Goal: Check status: Check status

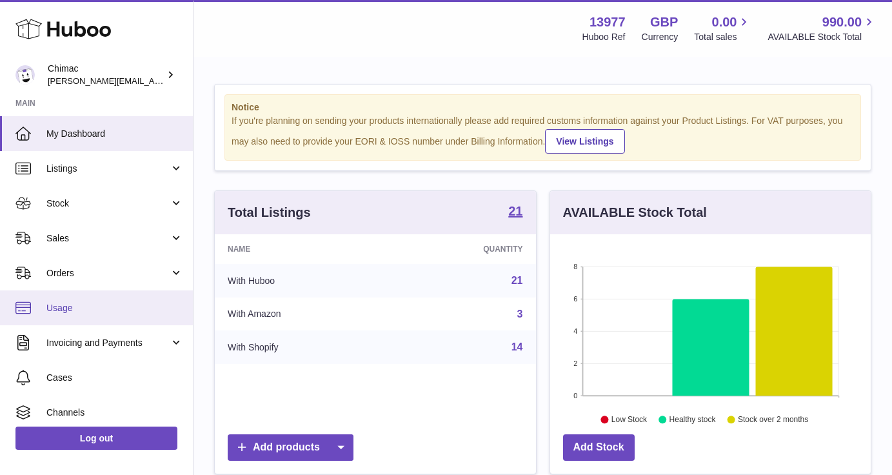
scroll to position [201, 321]
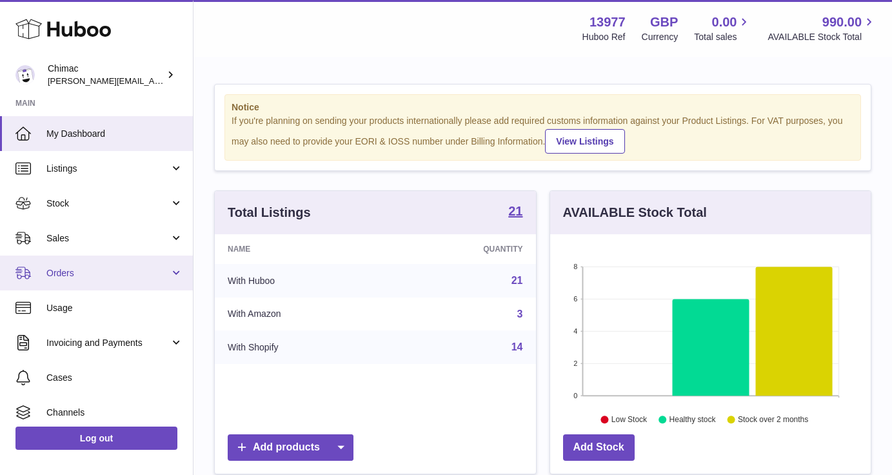
click at [77, 275] on span "Orders" at bounding box center [107, 273] width 123 height 12
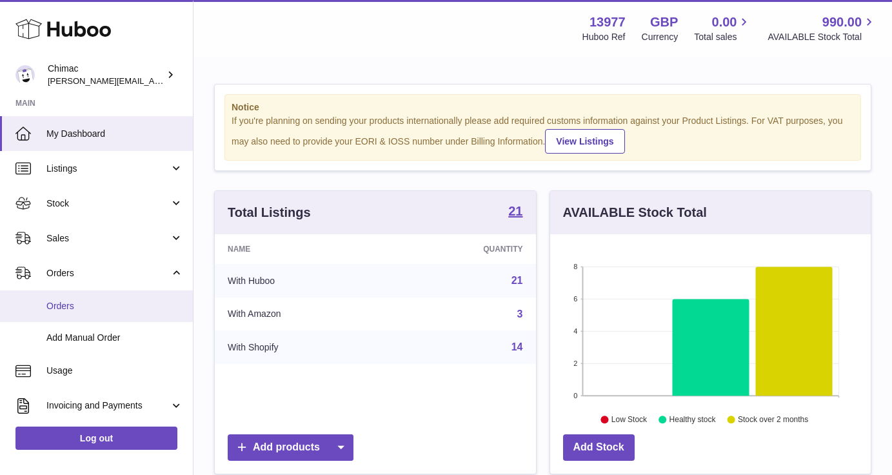
click at [88, 304] on span "Orders" at bounding box center [114, 306] width 137 height 12
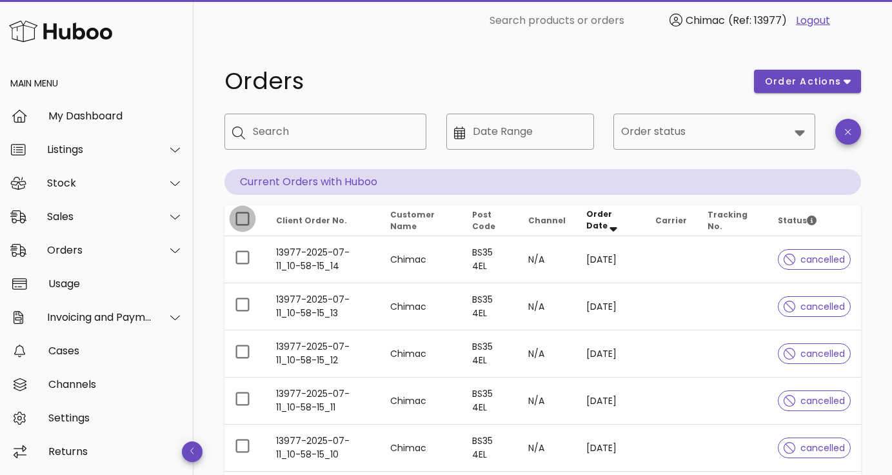
click at [236, 219] on div at bounding box center [243, 219] width 22 height 22
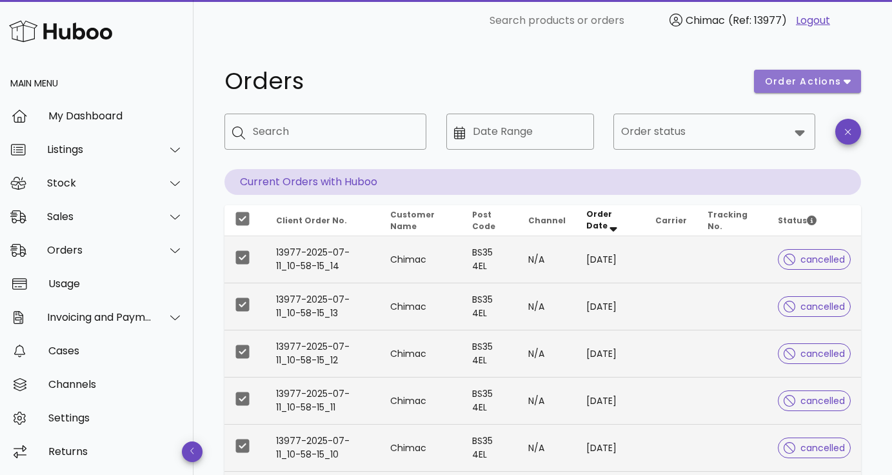
click at [807, 86] on span "order actions" at bounding box center [802, 82] width 77 height 14
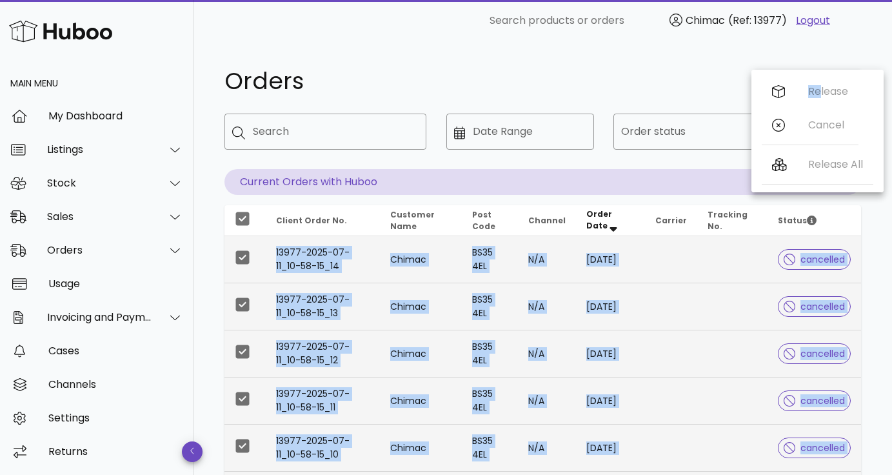
drag, startPoint x: 814, startPoint y: 90, endPoint x: 681, endPoint y: 177, distance: 158.5
click at [699, 181] on div "​ Search products or orders Chimac (Ref: 13977) Logout Main Menu My Dashboard L…" at bounding box center [446, 424] width 892 height 849
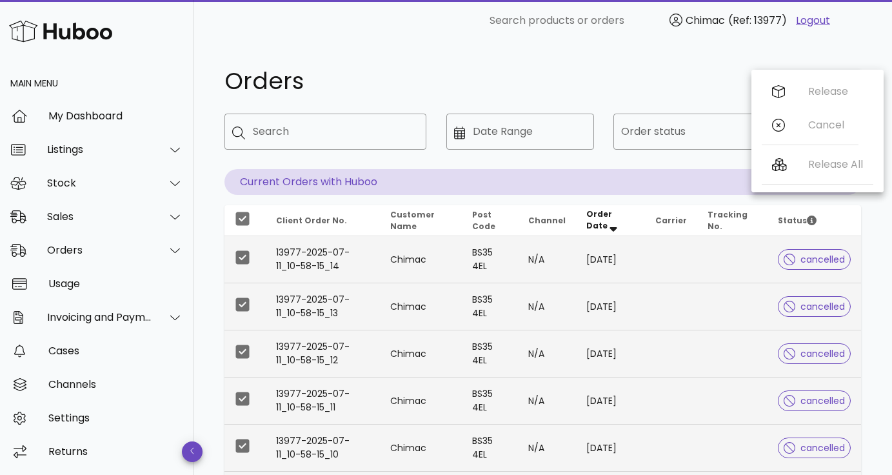
click at [531, 45] on div "Orders order actions ​ Search ​ Date Range ​ Order status Current Orders with H…" at bounding box center [542, 445] width 699 height 808
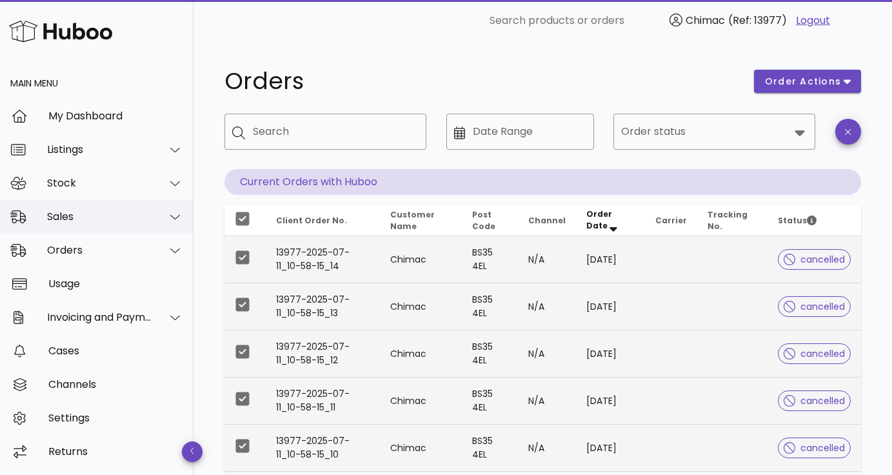
click at [123, 210] on div "Sales" at bounding box center [99, 216] width 105 height 12
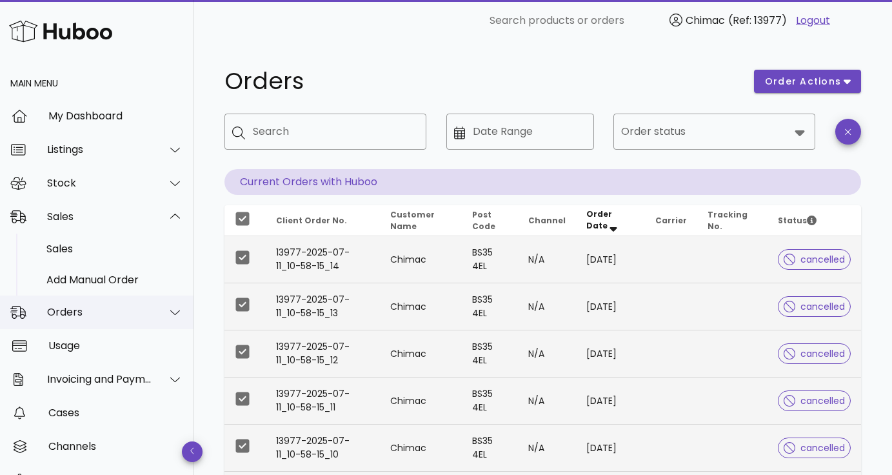
click at [89, 312] on div "Orders" at bounding box center [99, 312] width 105 height 12
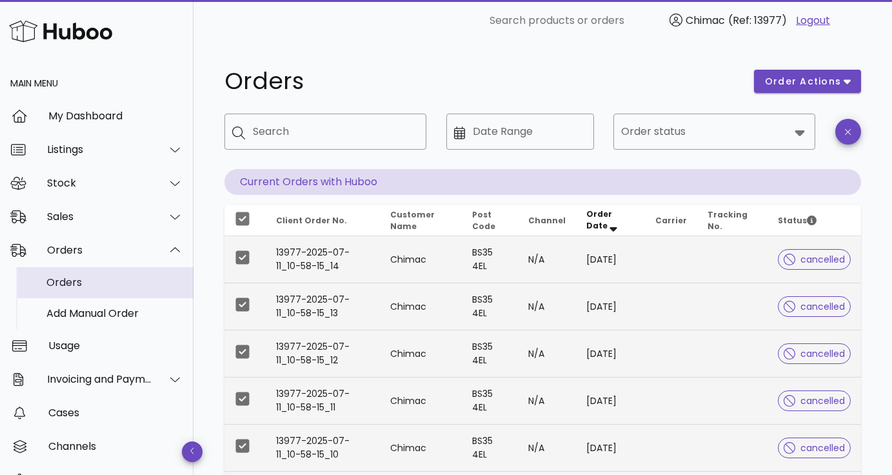
click at [84, 283] on div "Orders" at bounding box center [114, 282] width 137 height 12
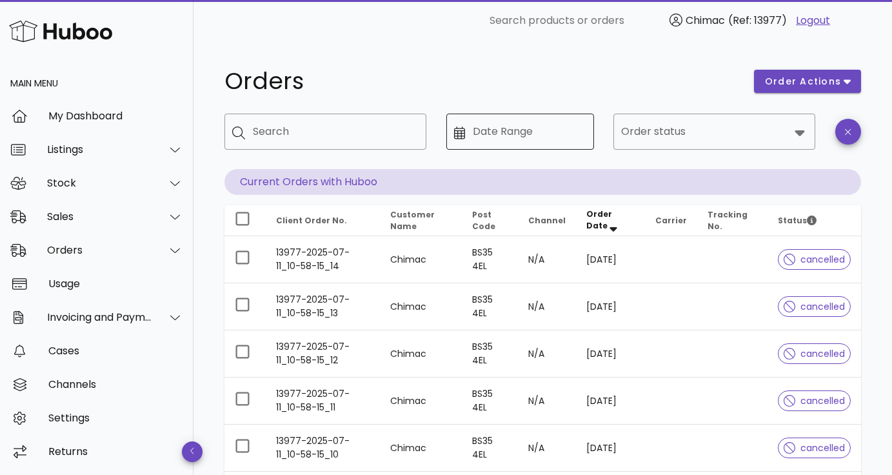
click at [519, 129] on input "Date Range" at bounding box center [529, 131] width 113 height 21
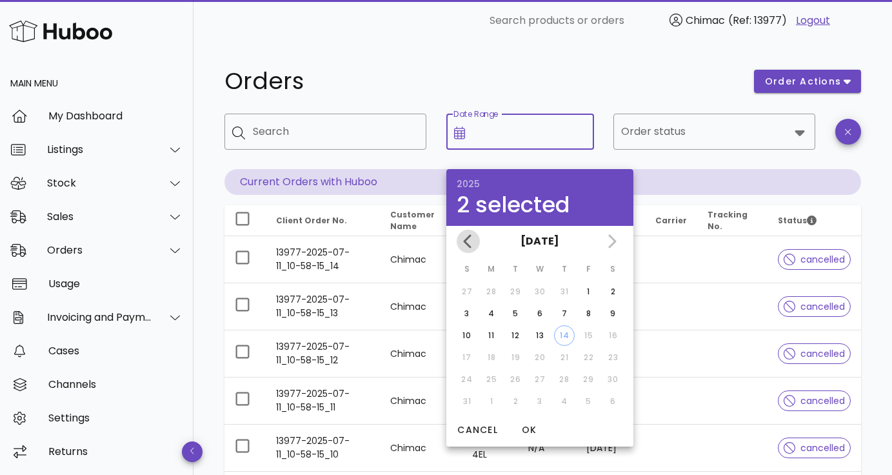
click at [468, 244] on icon "Previous month" at bounding box center [468, 241] width 8 height 14
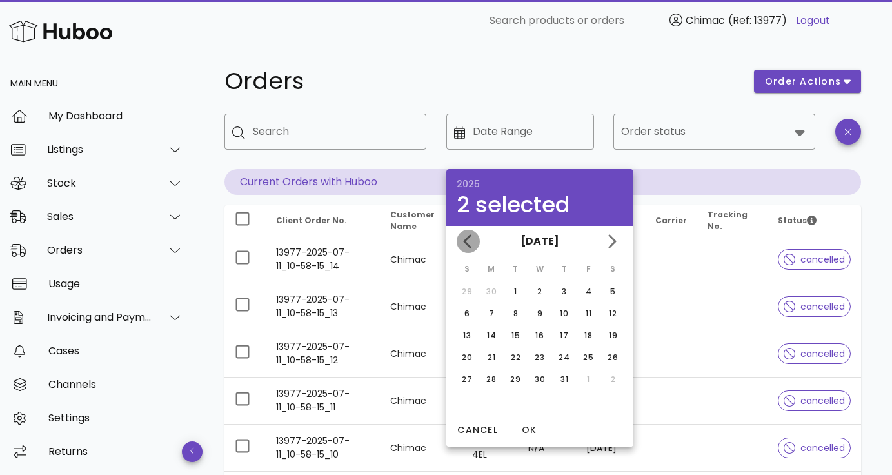
click at [468, 244] on icon "Previous month" at bounding box center [468, 241] width 8 height 14
click at [561, 335] on div "15" at bounding box center [564, 336] width 21 height 12
click at [615, 382] on div "31" at bounding box center [612, 379] width 21 height 12
type input "**********"
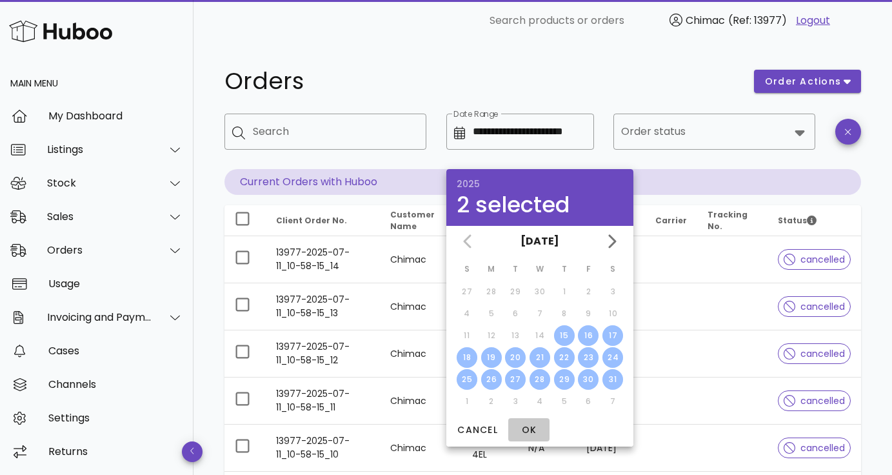
click at [533, 425] on span "OK" at bounding box center [528, 430] width 31 height 14
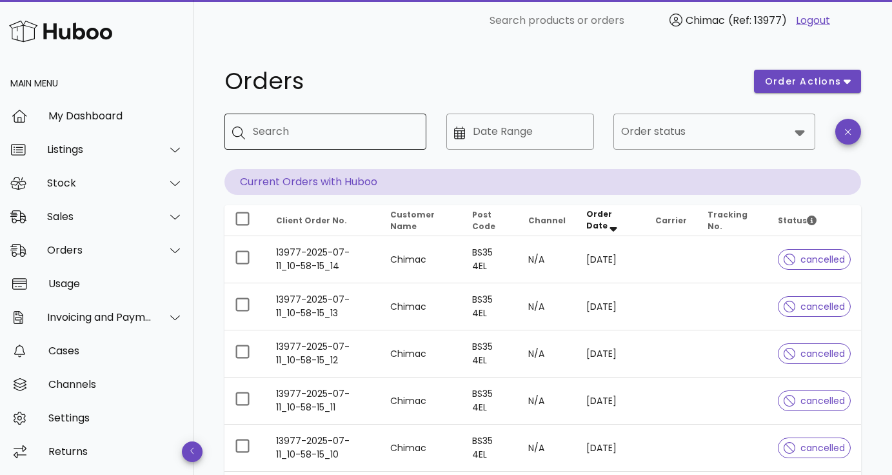
type input "**********"
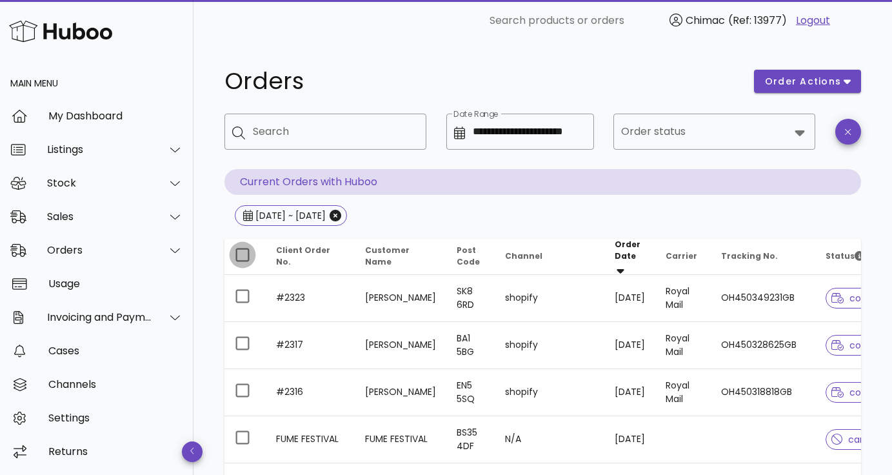
click at [240, 255] on div at bounding box center [243, 255] width 22 height 22
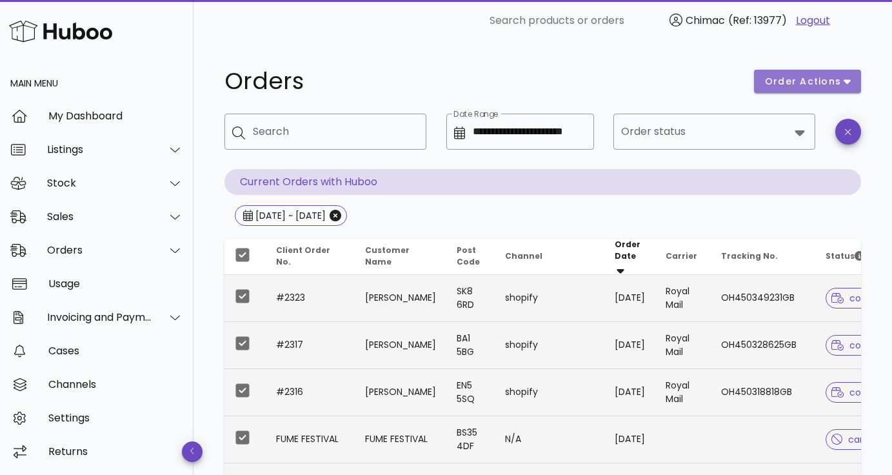
click at [819, 81] on span "order actions" at bounding box center [802, 82] width 77 height 14
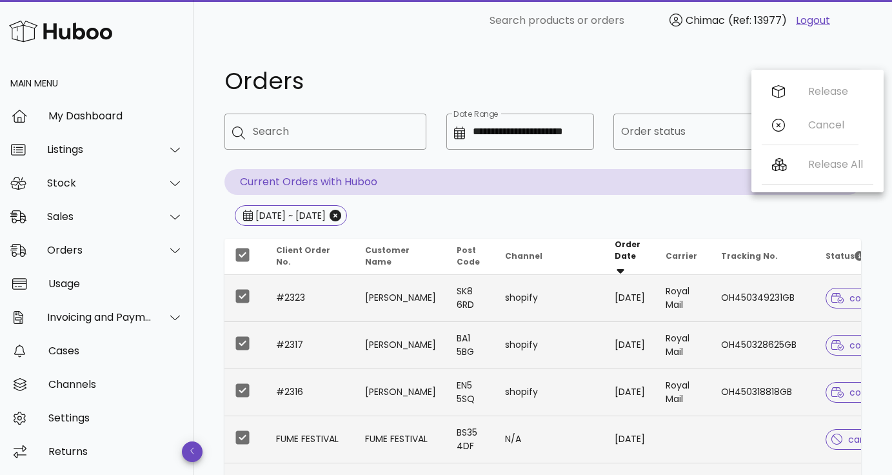
drag, startPoint x: 696, startPoint y: 84, endPoint x: 696, endPoint y: 98, distance: 14.2
click at [696, 97] on div "Orders" at bounding box center [482, 81] width 530 height 39
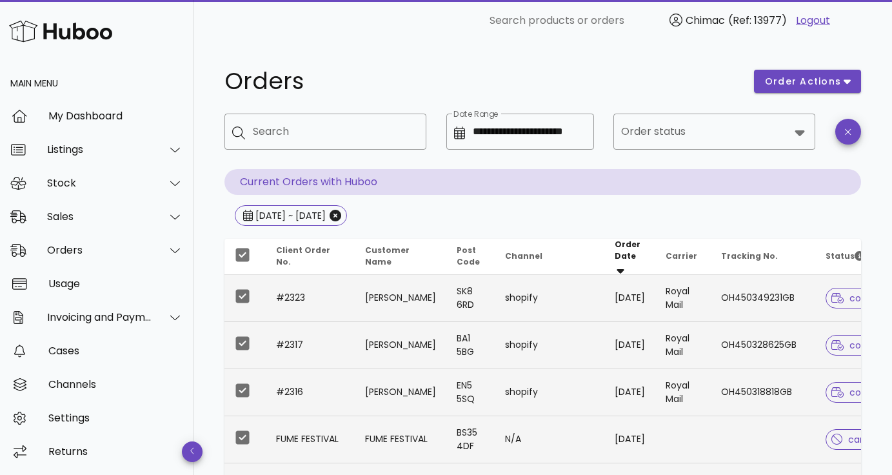
scroll to position [510, 0]
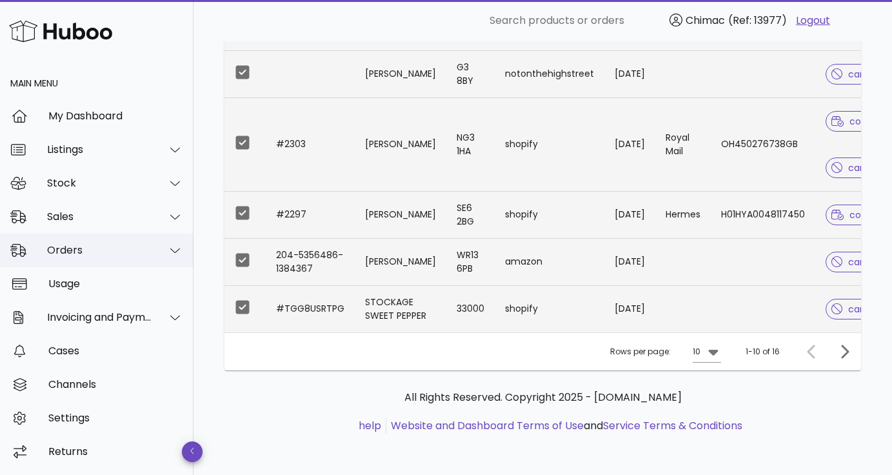
click at [50, 247] on div "Orders" at bounding box center [99, 250] width 105 height 12
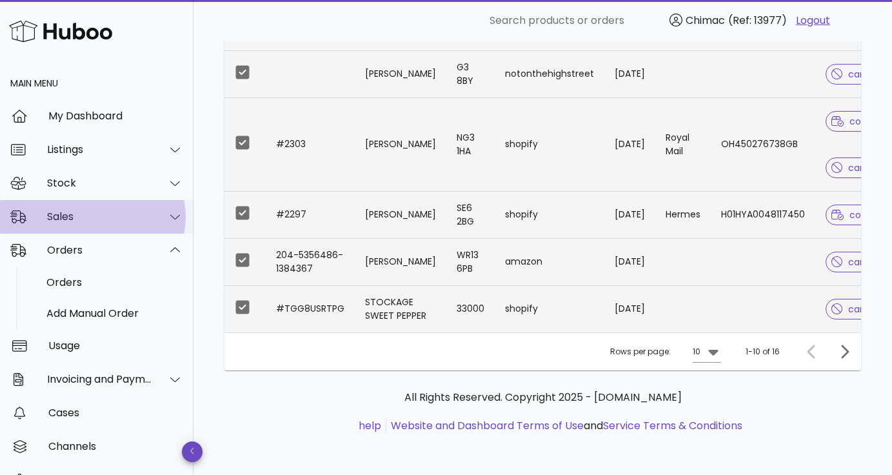
click at [61, 206] on div "Sales" at bounding box center [96, 217] width 193 height 34
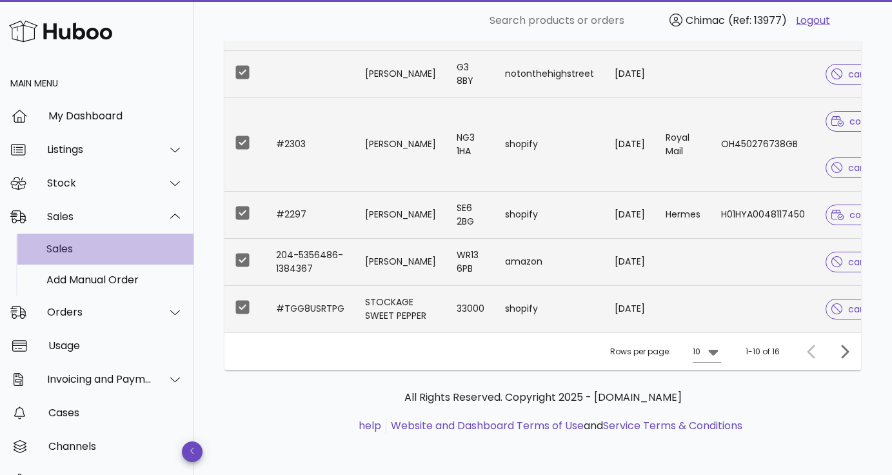
click at [68, 248] on div "Sales" at bounding box center [114, 249] width 137 height 12
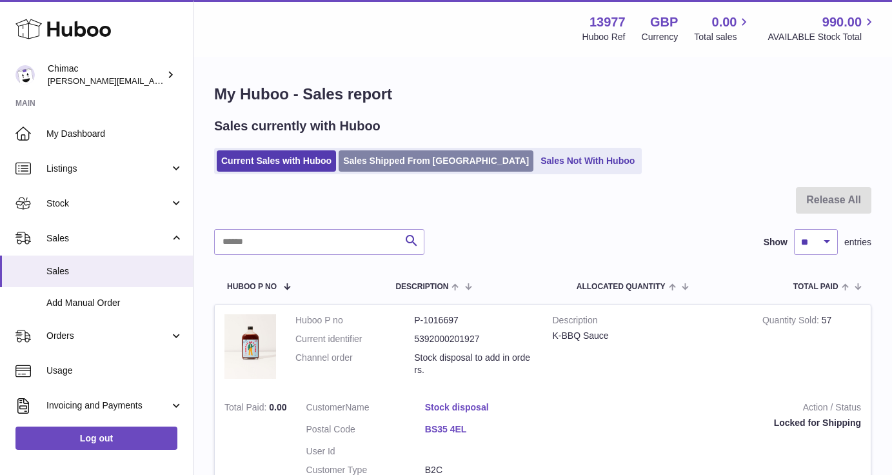
click at [384, 162] on link "Sales Shipped From Huboo" at bounding box center [436, 160] width 195 height 21
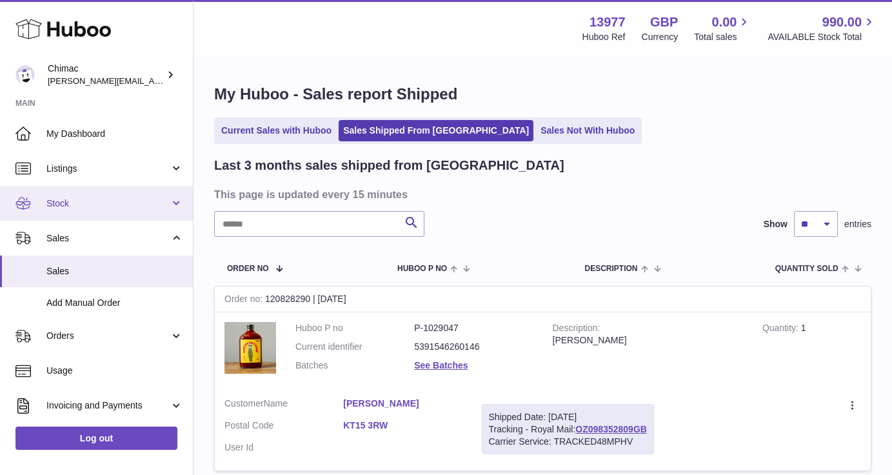
click at [130, 195] on link "Stock" at bounding box center [96, 203] width 193 height 35
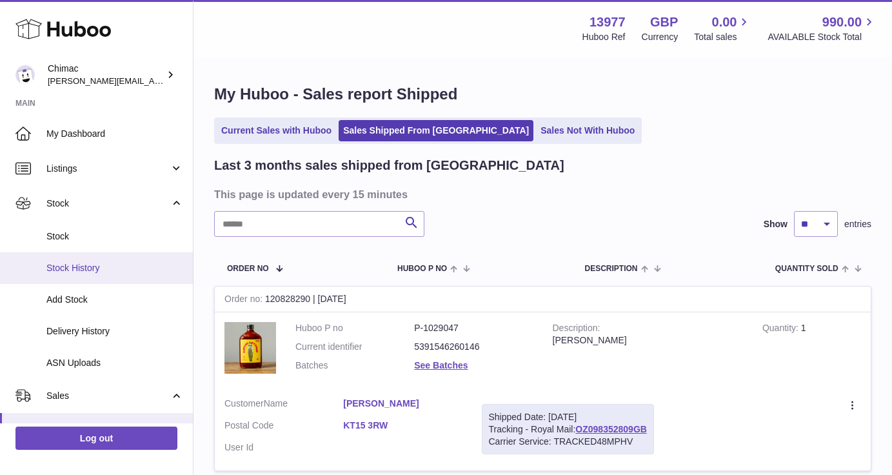
click at [136, 263] on span "Stock History" at bounding box center [114, 268] width 137 height 12
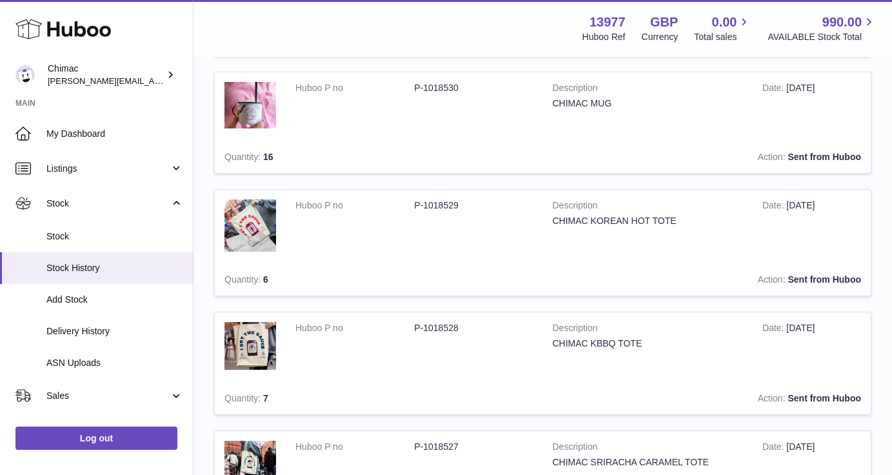
scroll to position [1137, 0]
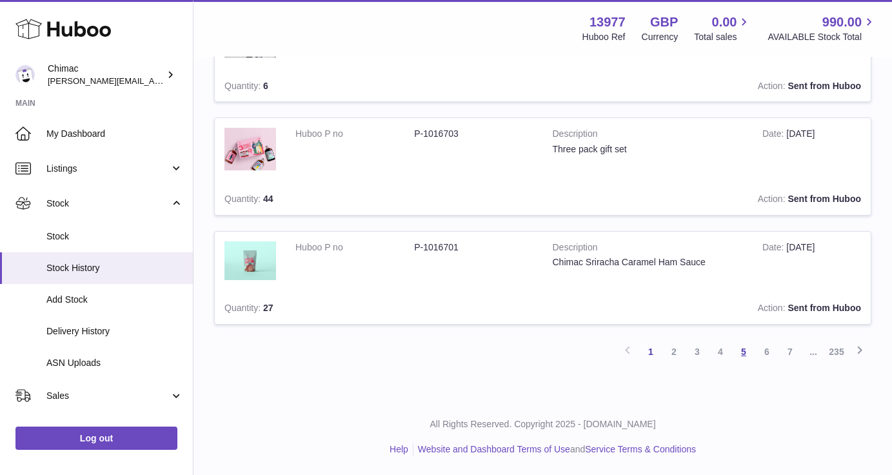
click at [746, 352] on link "5" at bounding box center [743, 351] width 23 height 23
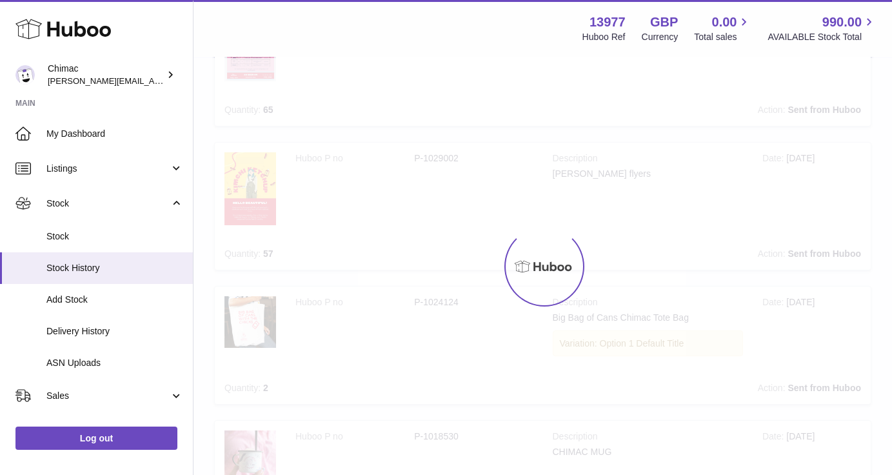
scroll to position [58, 0]
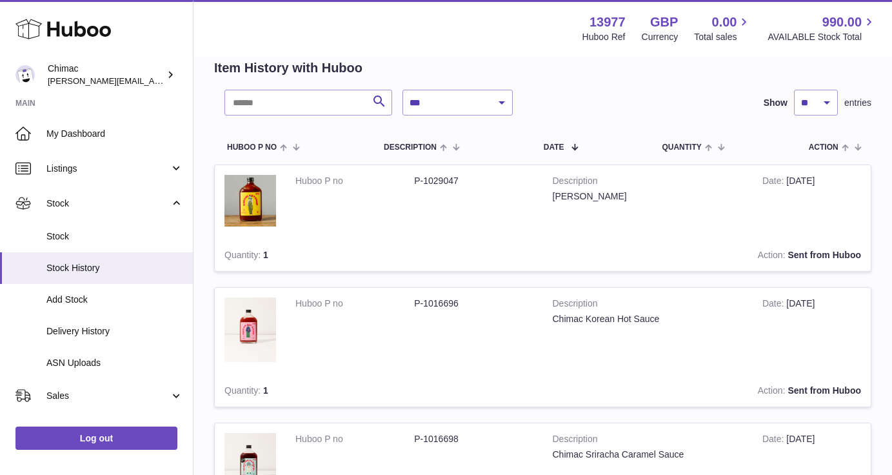
click at [236, 370] on td at bounding box center [250, 331] width 71 height 87
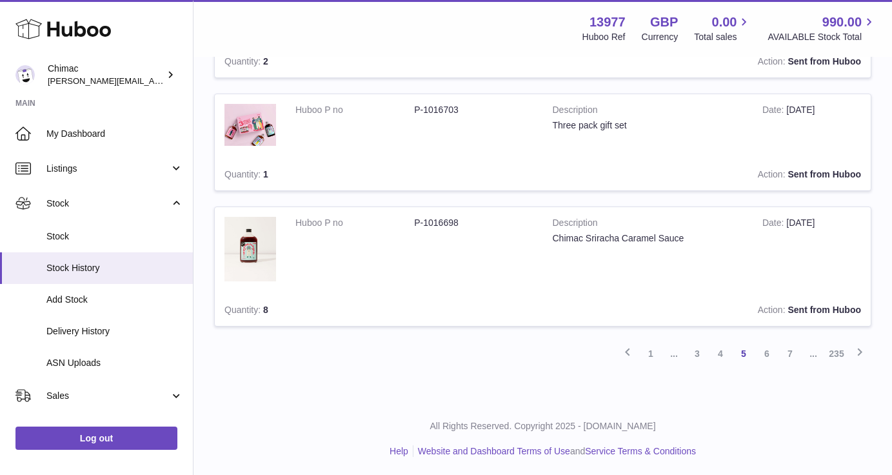
scroll to position [1178, 0]
click at [106, 324] on link "Delivery History" at bounding box center [96, 331] width 193 height 32
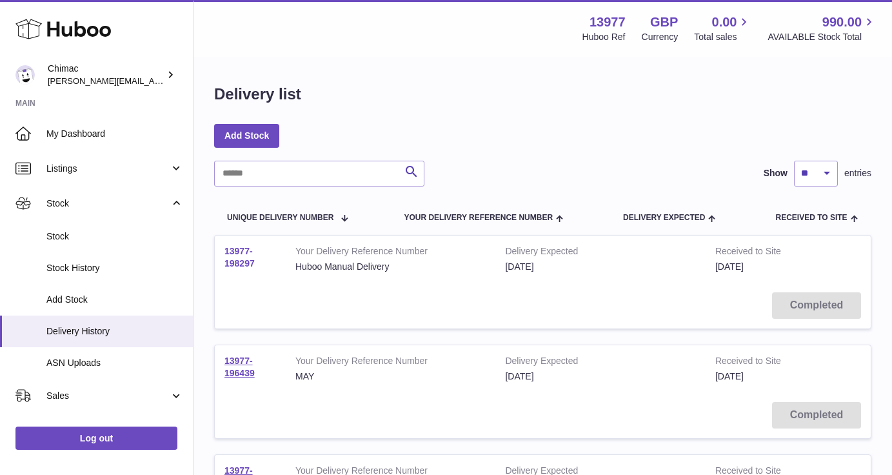
click at [232, 259] on link "13977-198297" at bounding box center [239, 257] width 30 height 23
click at [711, 141] on div "Add Stock" at bounding box center [542, 135] width 657 height 23
click at [70, 396] on span "Sales" at bounding box center [107, 396] width 123 height 12
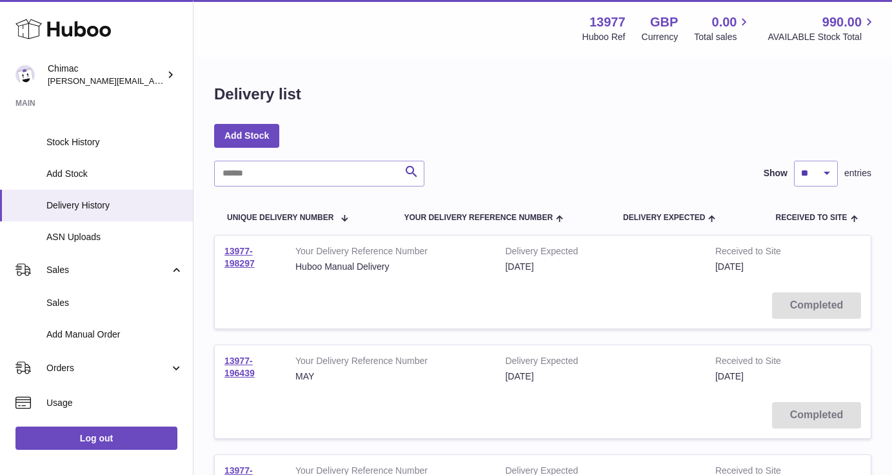
scroll to position [168, 0]
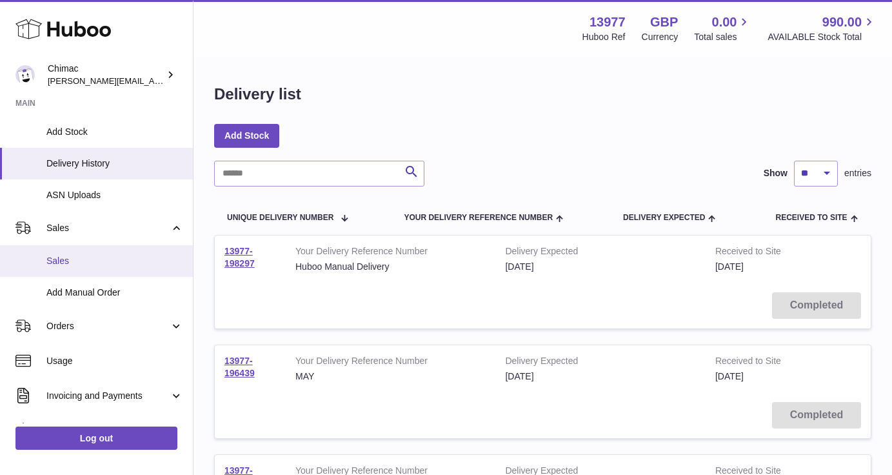
click at [135, 266] on span "Sales" at bounding box center [114, 261] width 137 height 12
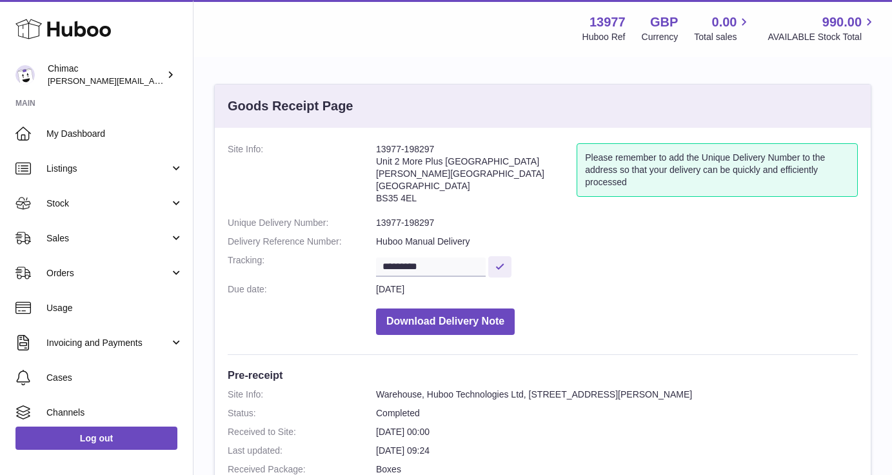
click at [728, 293] on dd "8th Jul 2025" at bounding box center [617, 289] width 482 height 12
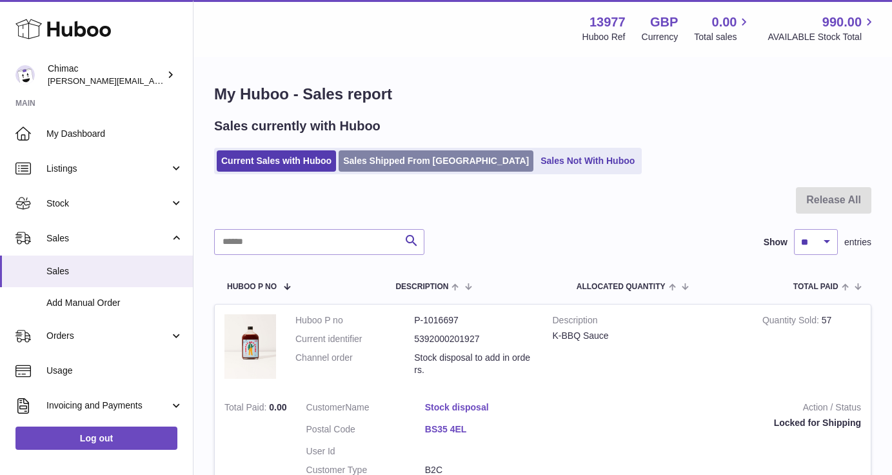
click at [436, 163] on link "Sales Shipped From [GEOGRAPHIC_DATA]" at bounding box center [436, 160] width 195 height 21
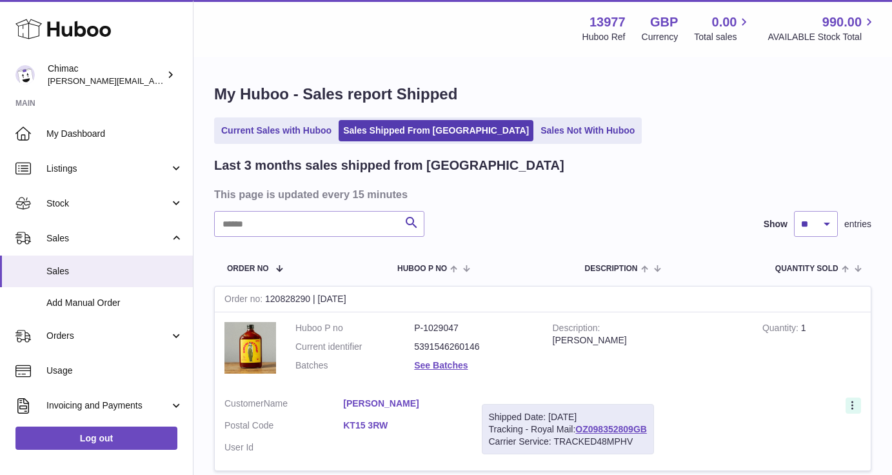
click at [853, 404] on icon at bounding box center [853, 406] width 15 height 13
click at [653, 158] on div "Last 3 months sales shipped from [GEOGRAPHIC_DATA]" at bounding box center [542, 165] width 657 height 17
click at [813, 225] on select "** ** **" at bounding box center [816, 224] width 44 height 26
select select "**"
click at [301, 130] on link "Current Sales with Huboo" at bounding box center [276, 130] width 119 height 21
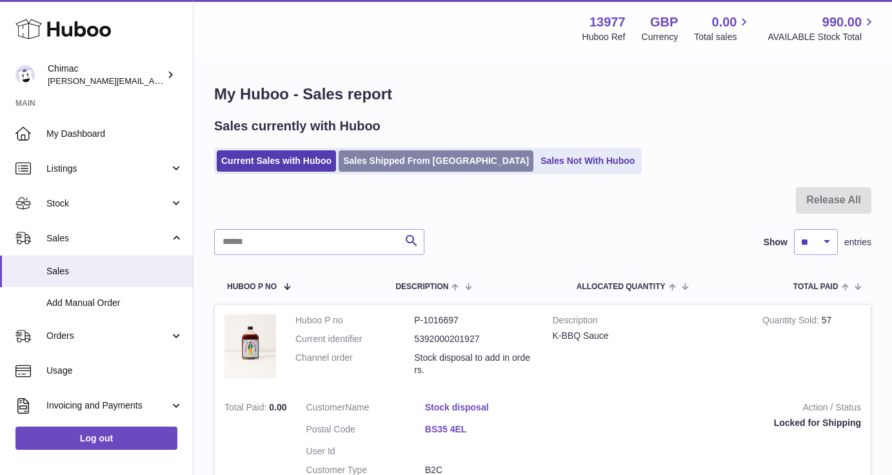
click at [435, 168] on link "Sales Shipped From [GEOGRAPHIC_DATA]" at bounding box center [436, 160] width 195 height 21
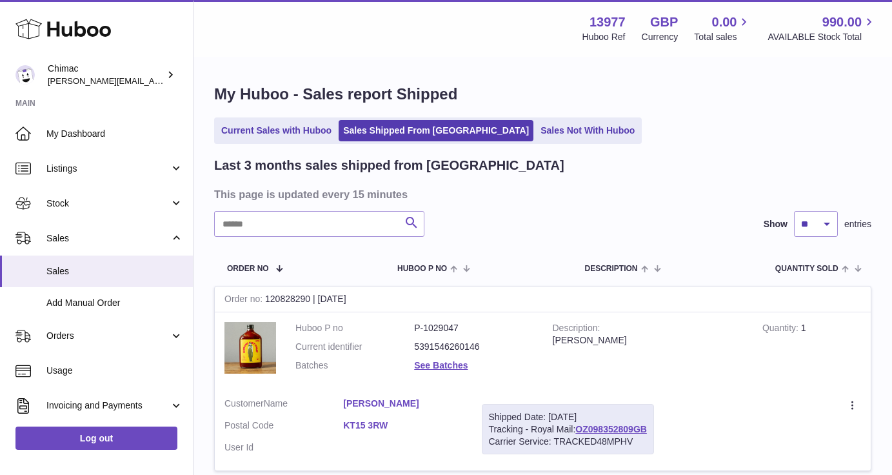
click at [411, 223] on icon "submit" at bounding box center [411, 223] width 15 height 16
click at [813, 223] on select "** ** **" at bounding box center [816, 224] width 44 height 26
select select "**"
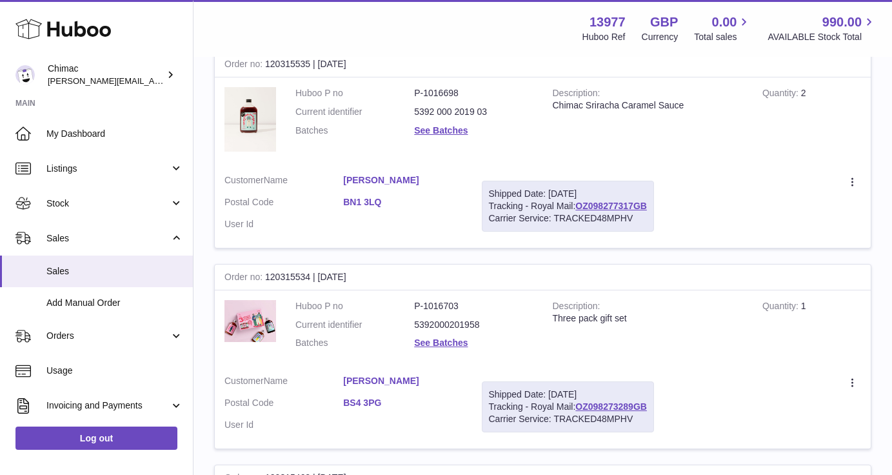
scroll to position [10722, 0]
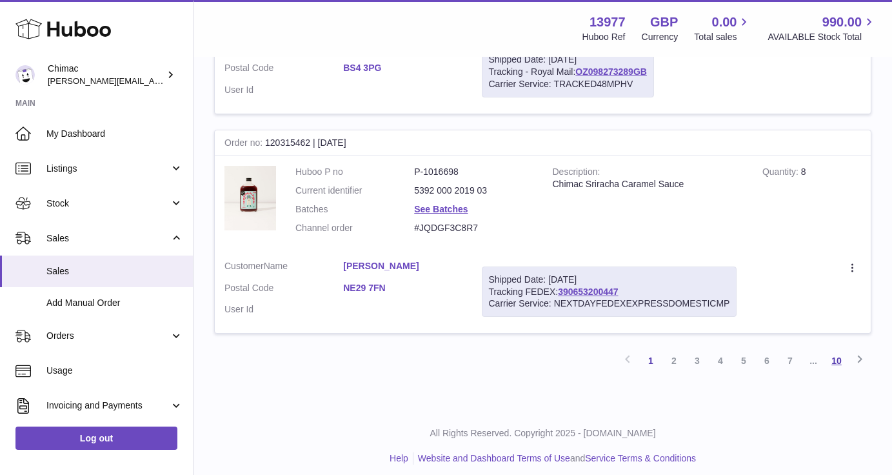
click at [835, 353] on link "10" at bounding box center [836, 360] width 23 height 23
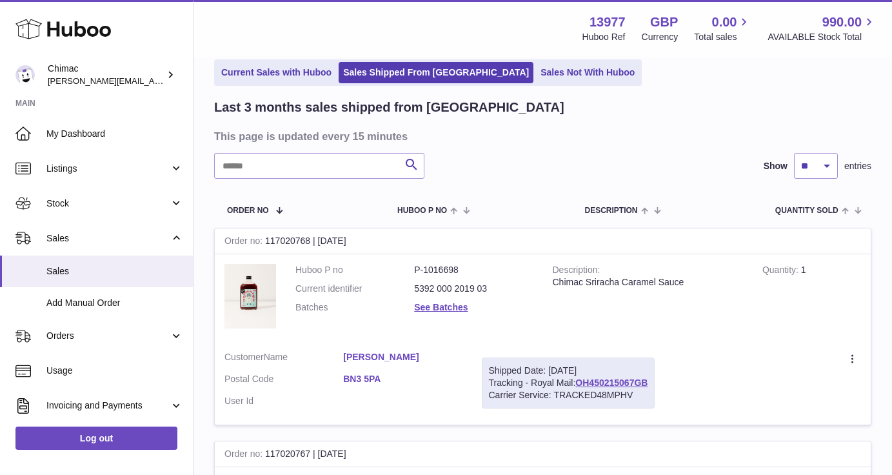
scroll to position [4629, 0]
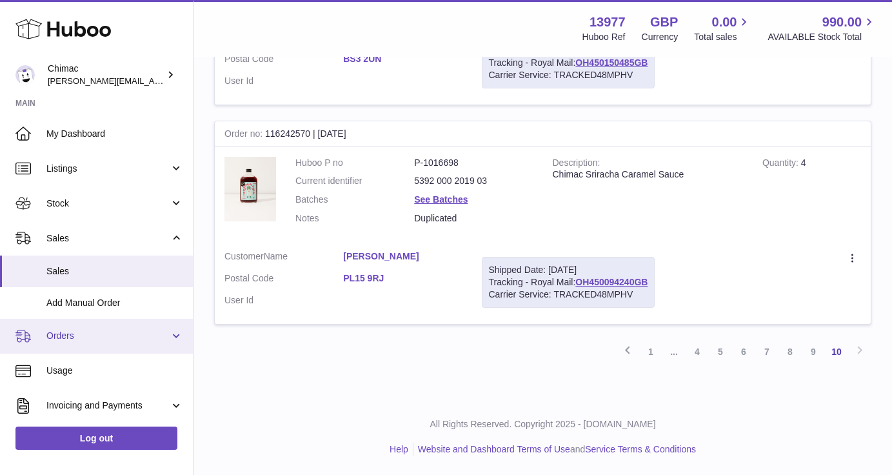
click at [111, 341] on span "Orders" at bounding box center [107, 336] width 123 height 12
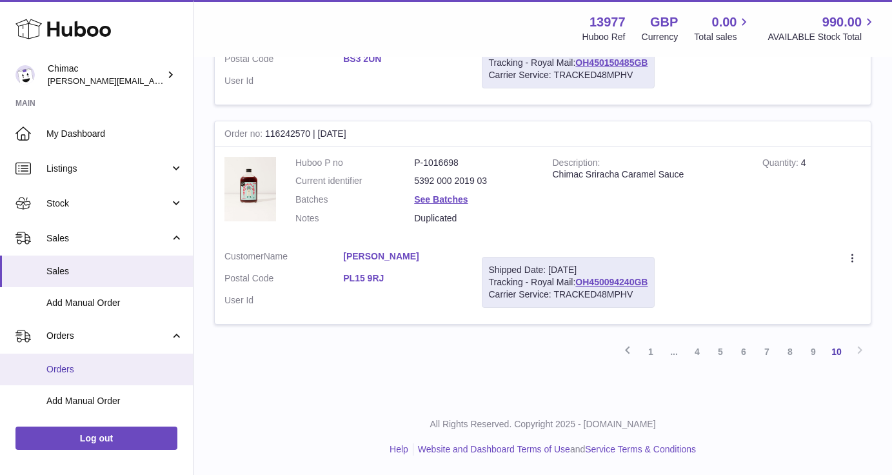
click at [102, 372] on span "Orders" at bounding box center [114, 369] width 137 height 12
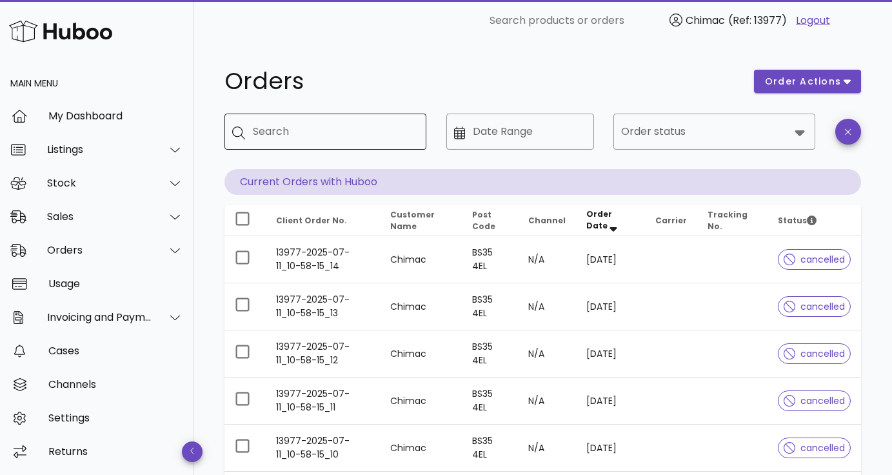
click at [374, 130] on input "Search" at bounding box center [334, 131] width 163 height 21
type input "*"
click at [483, 138] on input "Date Range" at bounding box center [529, 131] width 113 height 21
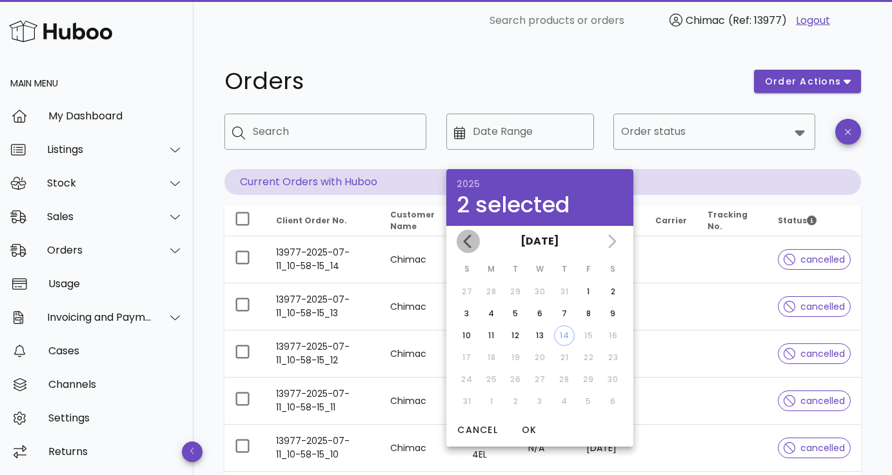
click at [473, 244] on icon "Previous month" at bounding box center [468, 240] width 15 height 15
click at [567, 335] on div "15" at bounding box center [564, 336] width 21 height 12
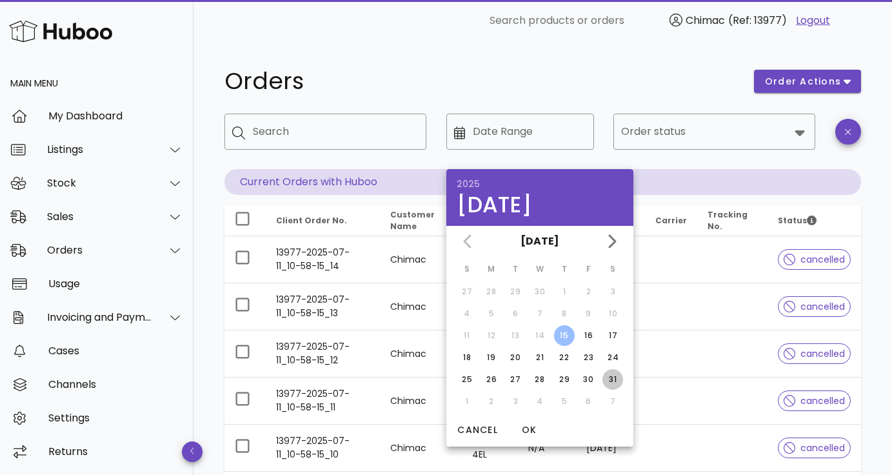
click at [615, 378] on div "31" at bounding box center [612, 379] width 21 height 12
type input "**********"
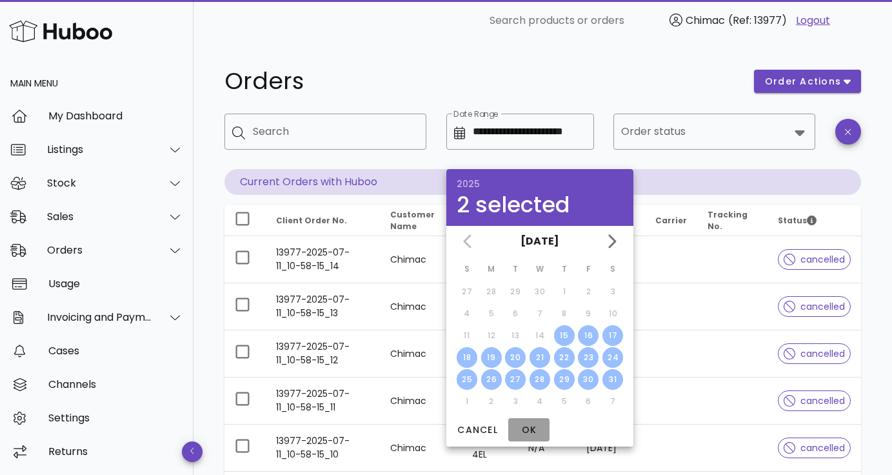
click at [530, 429] on span "OK" at bounding box center [528, 430] width 31 height 14
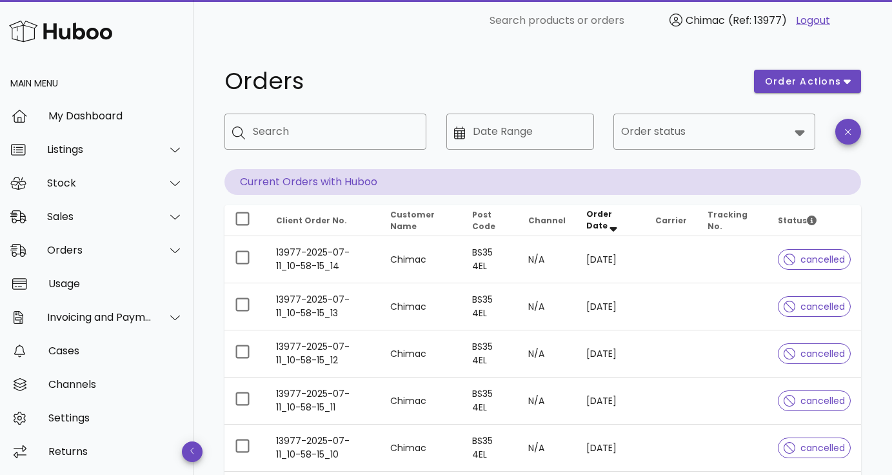
type input "**********"
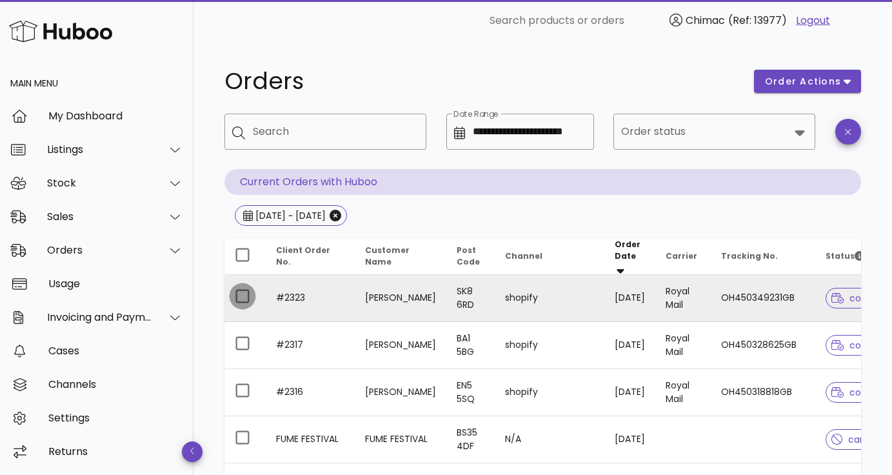
click at [241, 291] on div at bounding box center [243, 296] width 22 height 22
click at [802, 84] on span "order actions" at bounding box center [802, 82] width 77 height 14
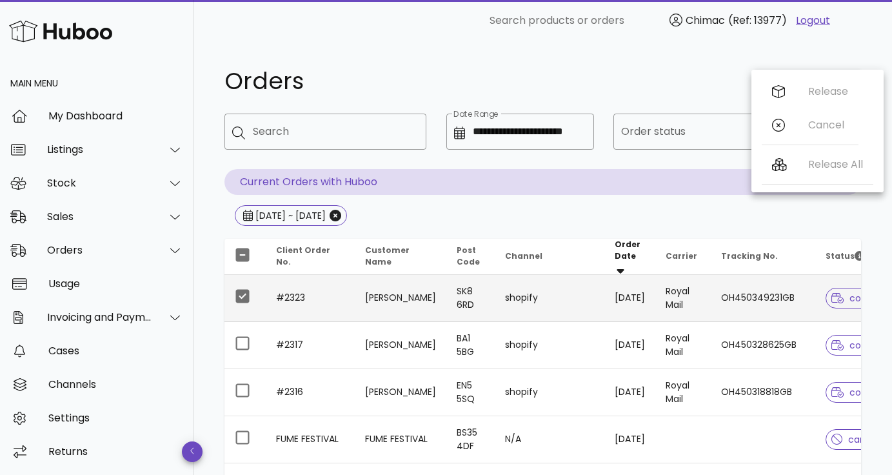
click at [660, 95] on div "Orders" at bounding box center [482, 81] width 530 height 39
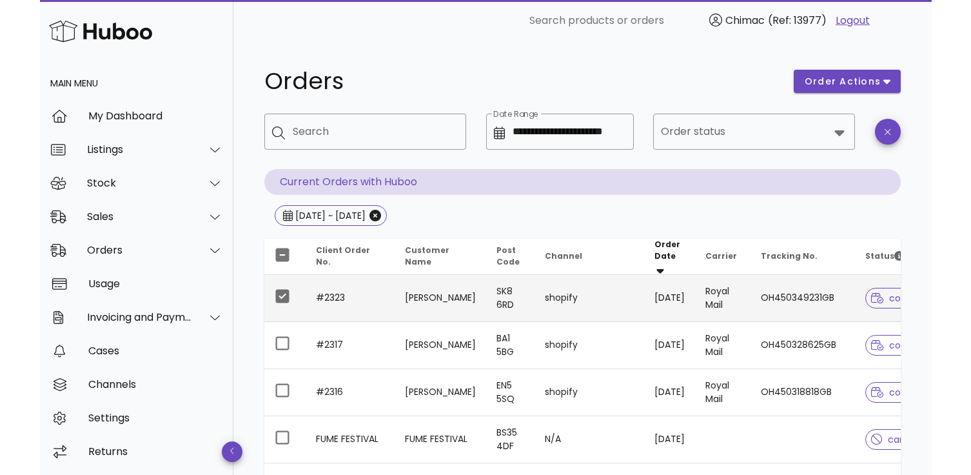
scroll to position [510, 0]
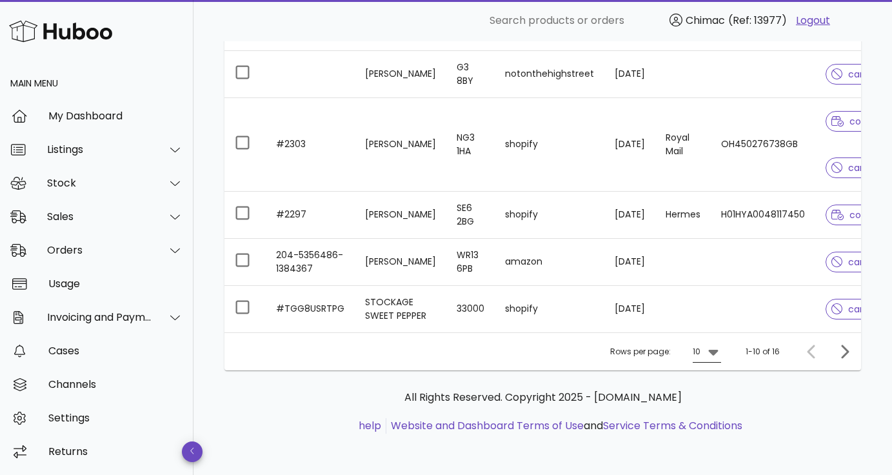
click at [700, 357] on div "10" at bounding box center [698, 351] width 10 height 21
click at [707, 433] on div "50" at bounding box center [710, 428] width 13 height 28
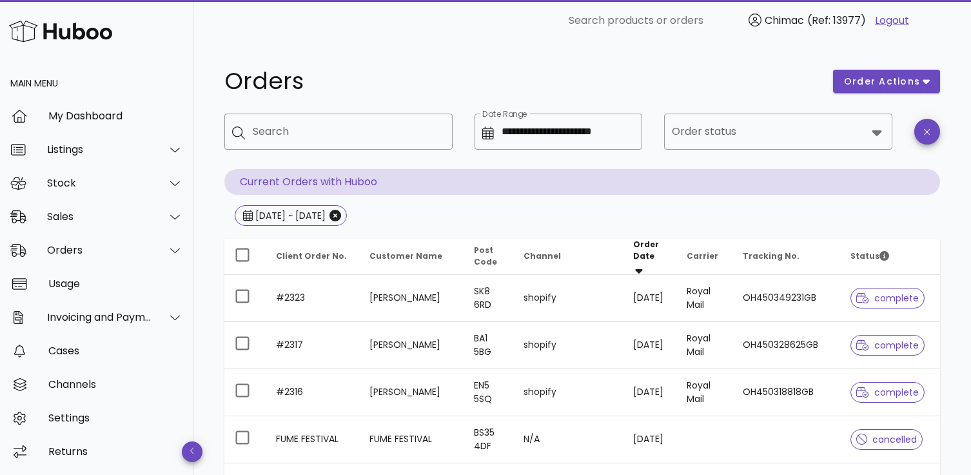
scroll to position [39, 0]
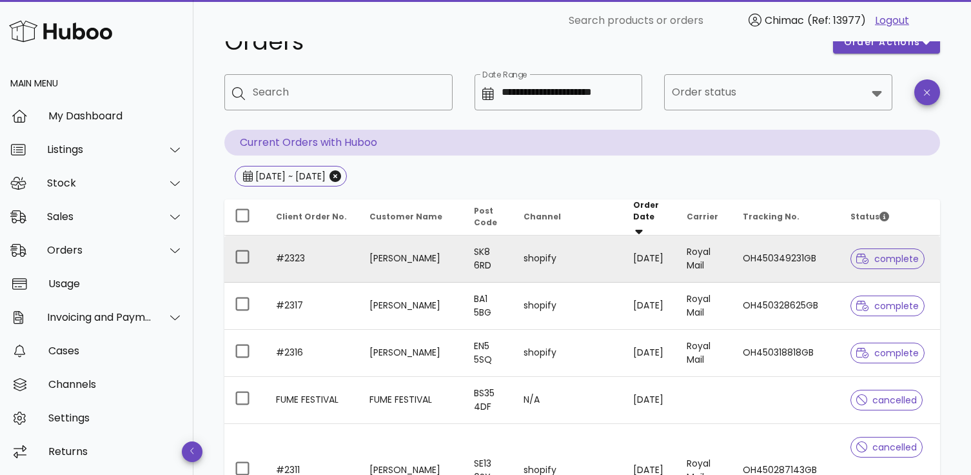
click at [291, 252] on td "#2323" at bounding box center [313, 258] width 94 height 47
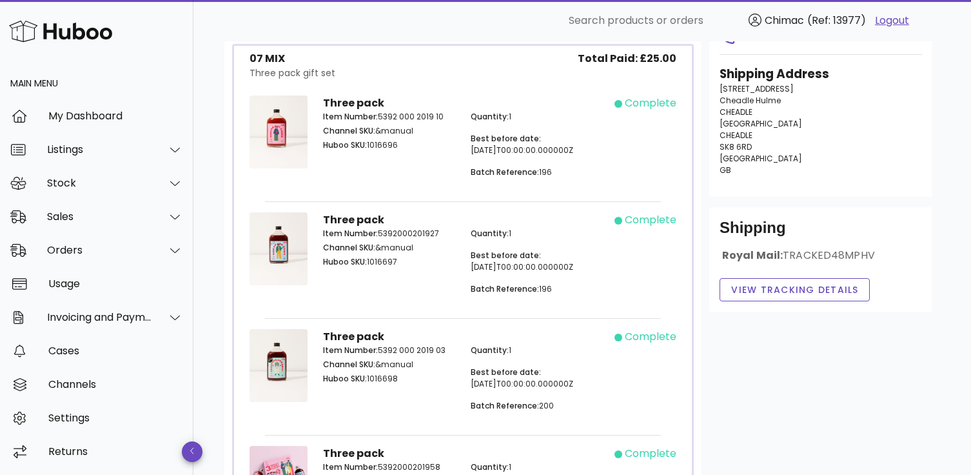
scroll to position [155, 0]
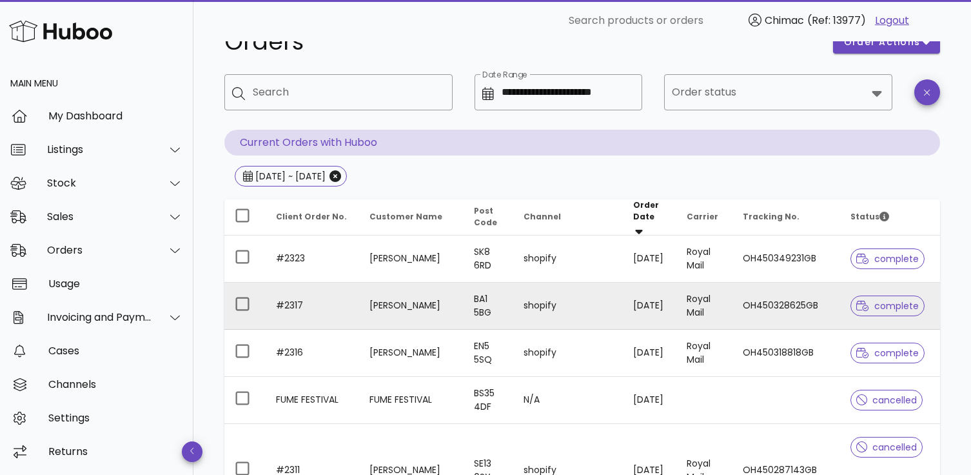
click at [368, 308] on td "Louise Graham" at bounding box center [411, 306] width 104 height 47
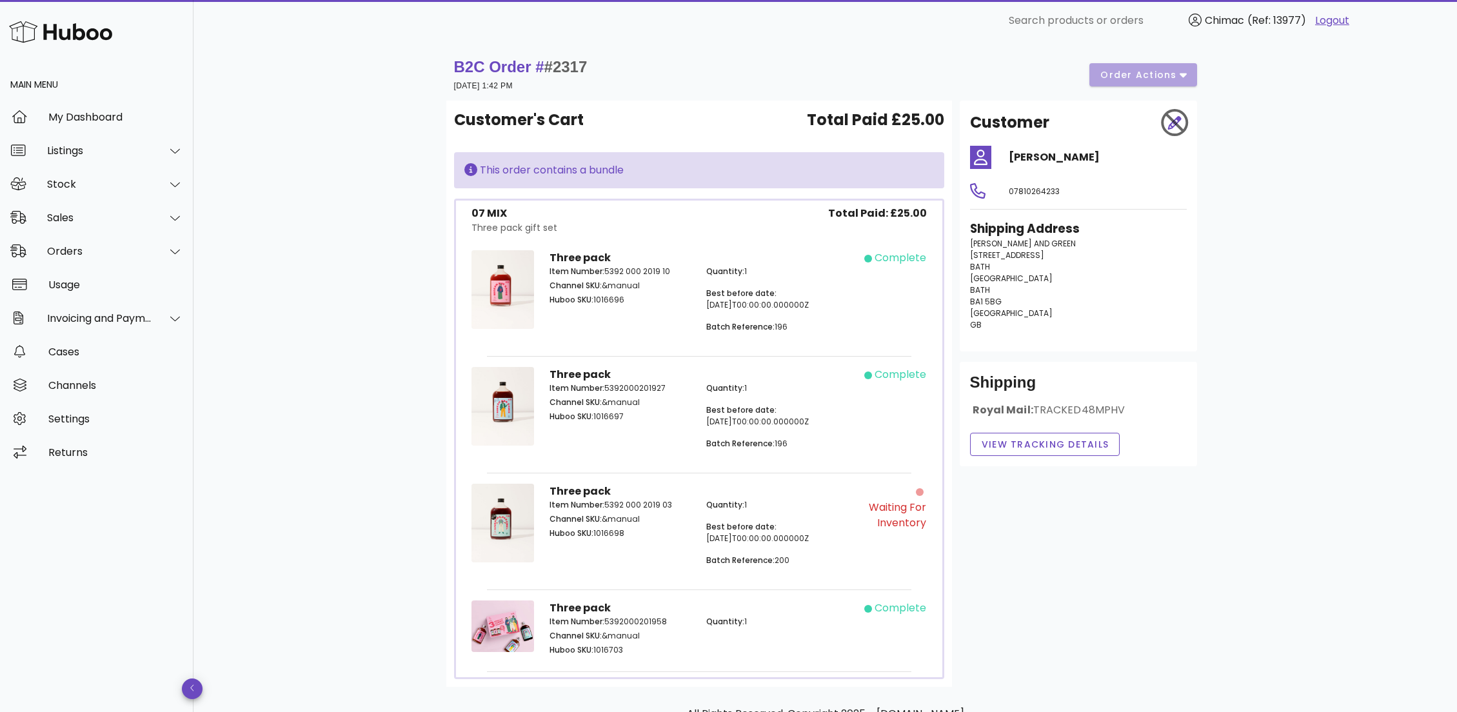
click at [418, 380] on div "B2C Order # #2317 28 May 2025 at 1:42 PM order actions Customer's Cart Total Pa…" at bounding box center [825, 416] width 820 height 750
click at [891, 155] on h4 "Louise Graham" at bounding box center [1098, 157] width 178 height 15
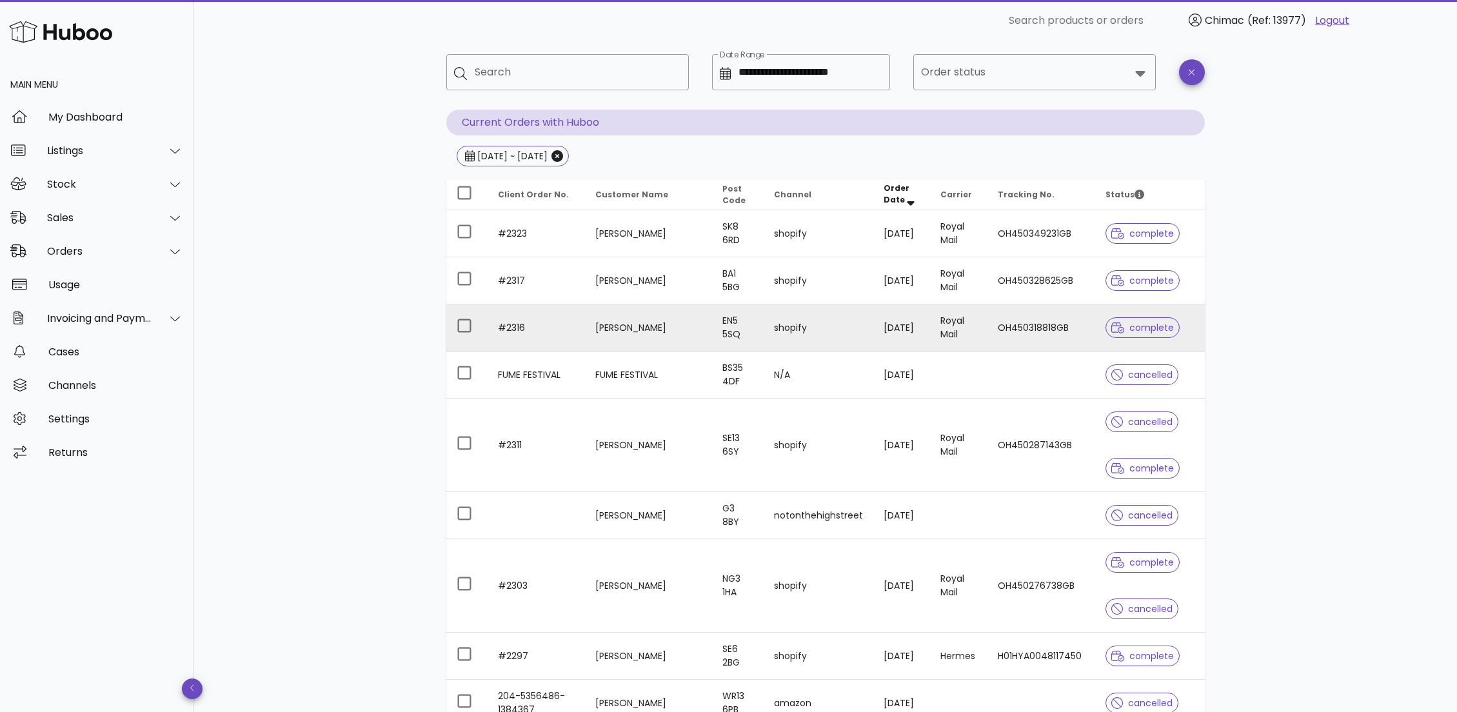
click at [602, 326] on td "Hanna Hewitt" at bounding box center [648, 327] width 127 height 47
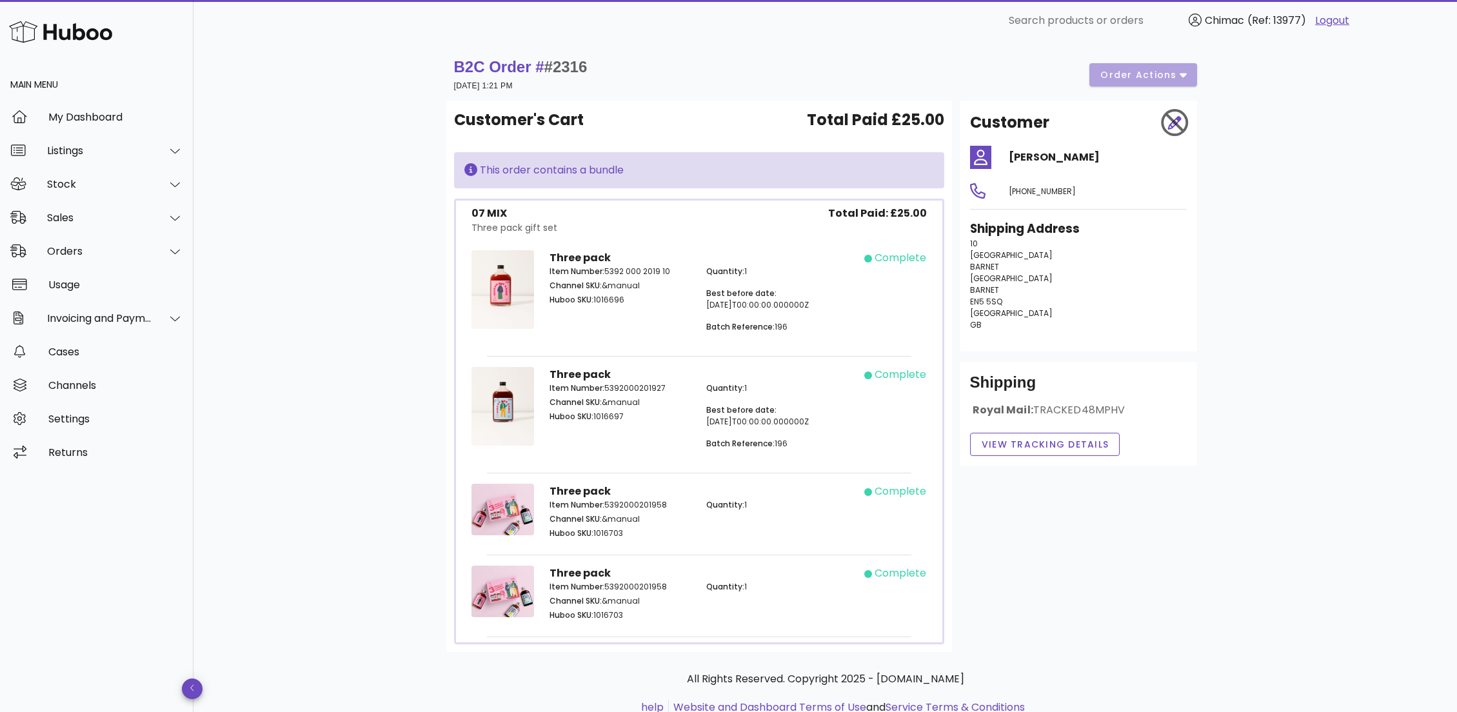
scroll to position [59, 0]
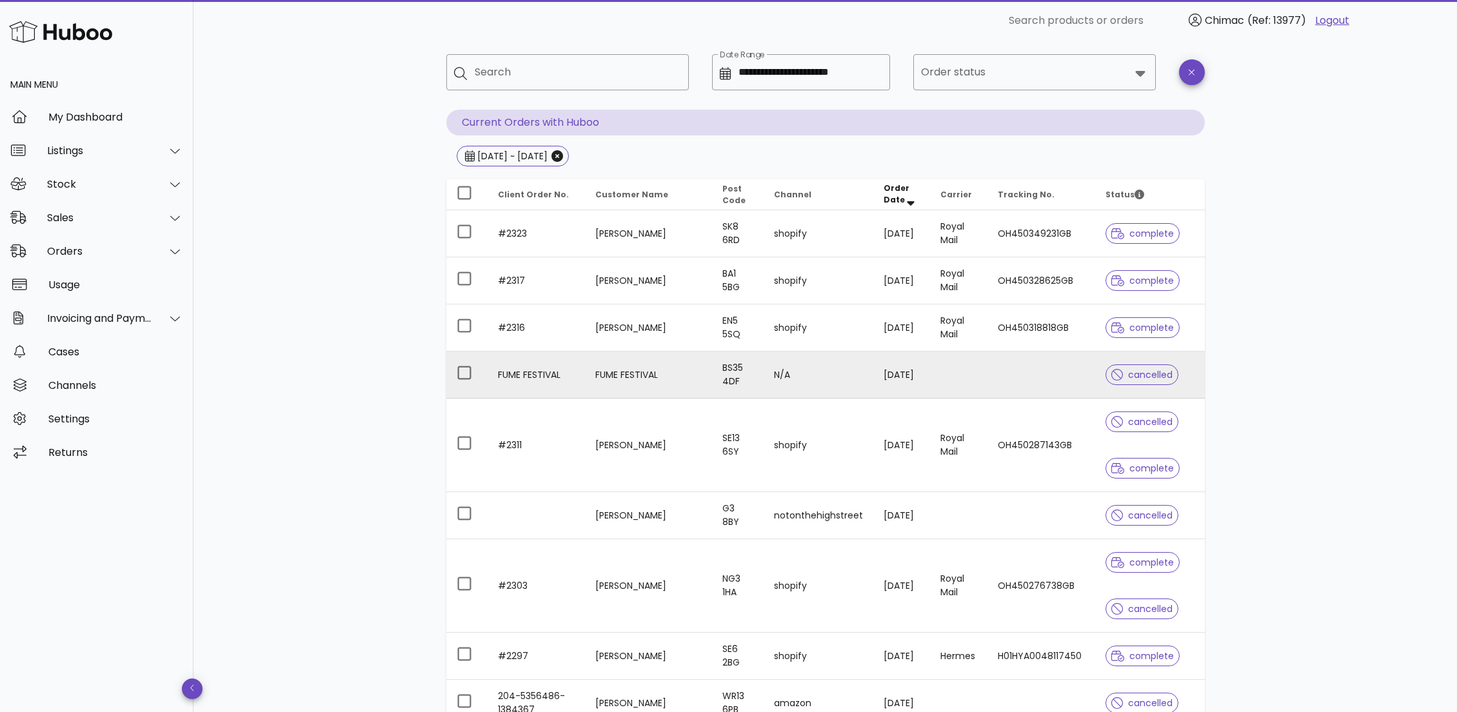
click at [536, 376] on td "FUME FESTIVAL" at bounding box center [536, 375] width 97 height 47
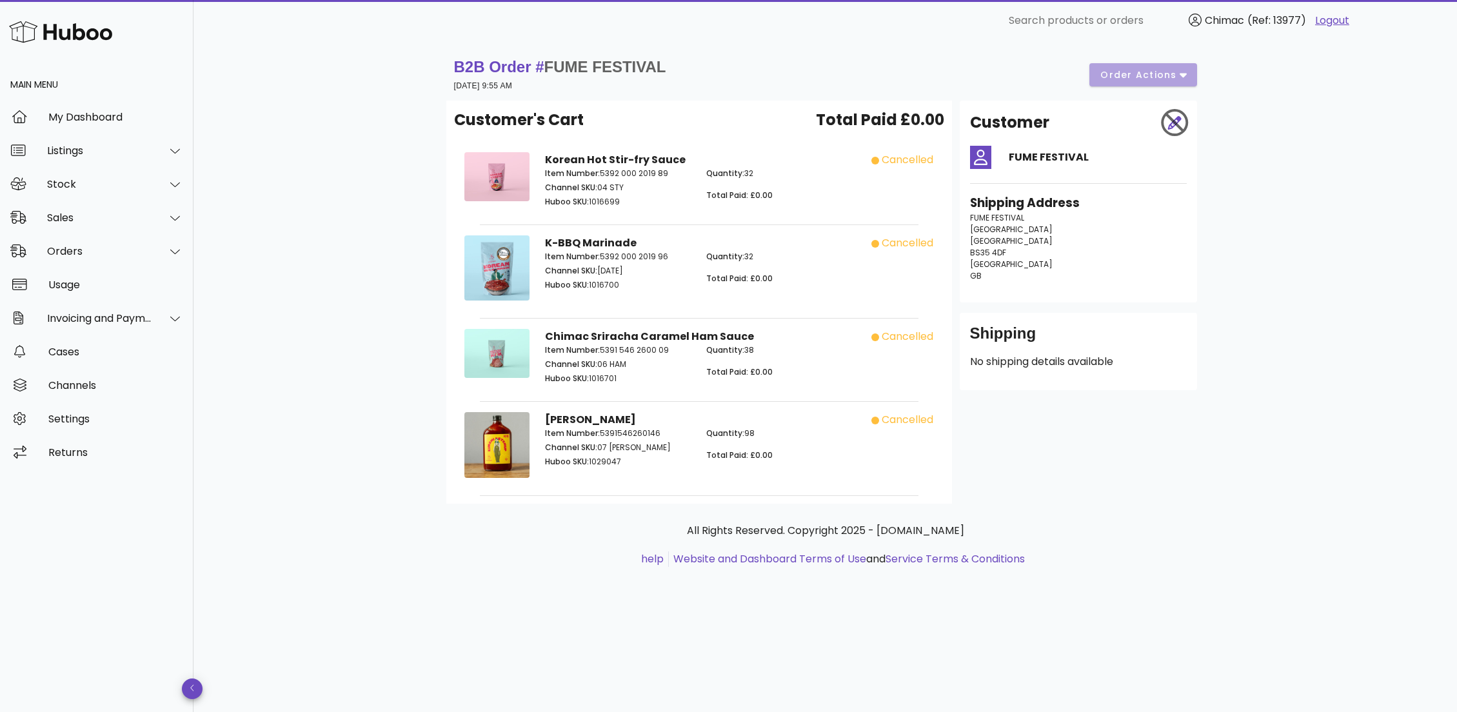
scroll to position [59, 0]
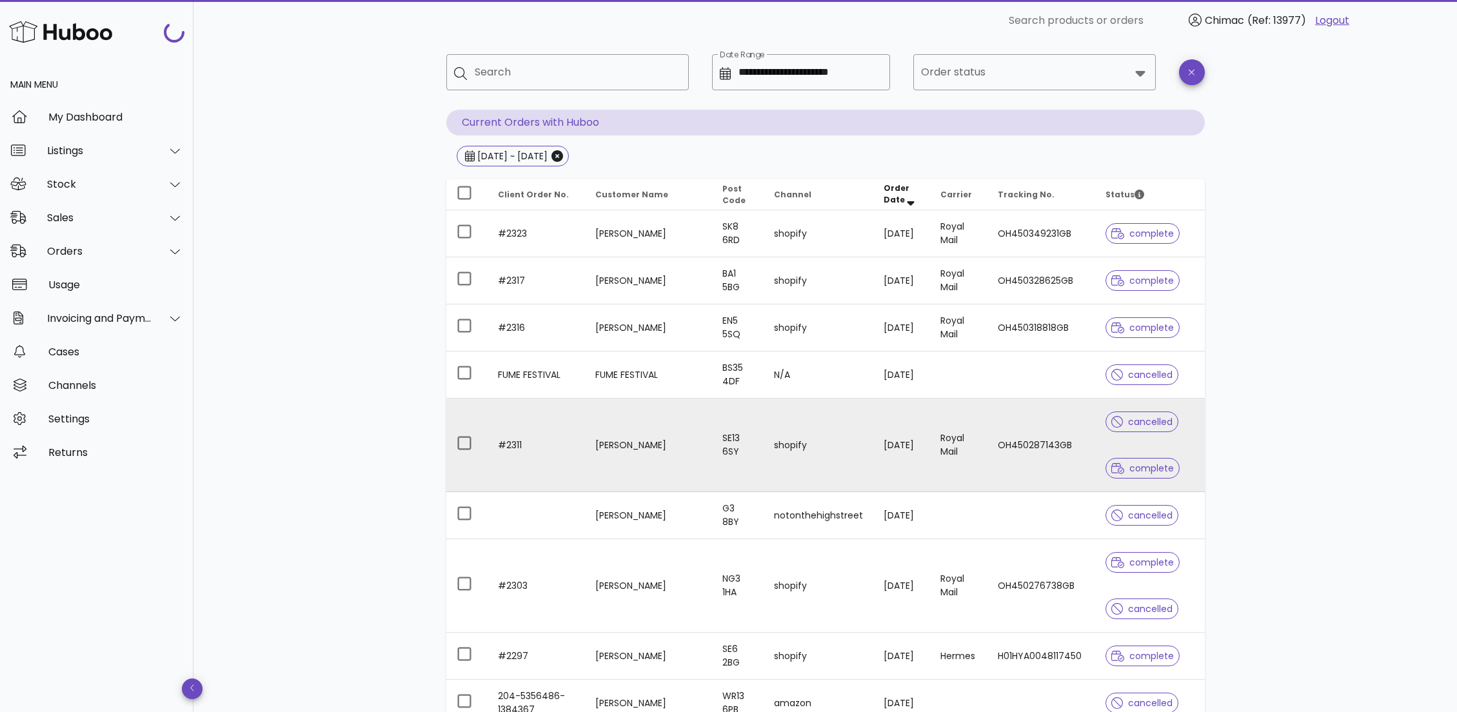
click at [542, 459] on td "#2311" at bounding box center [536, 446] width 97 height 94
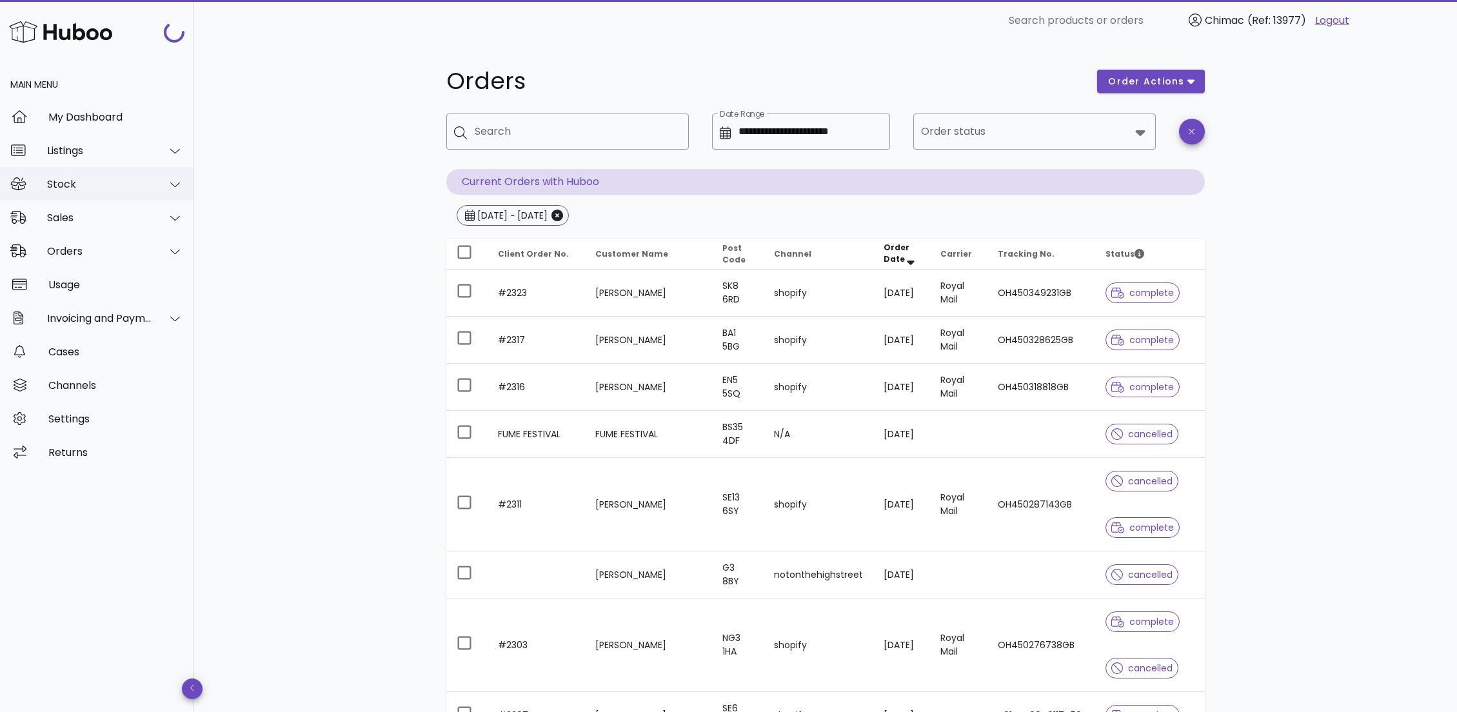
scroll to position [59, 0]
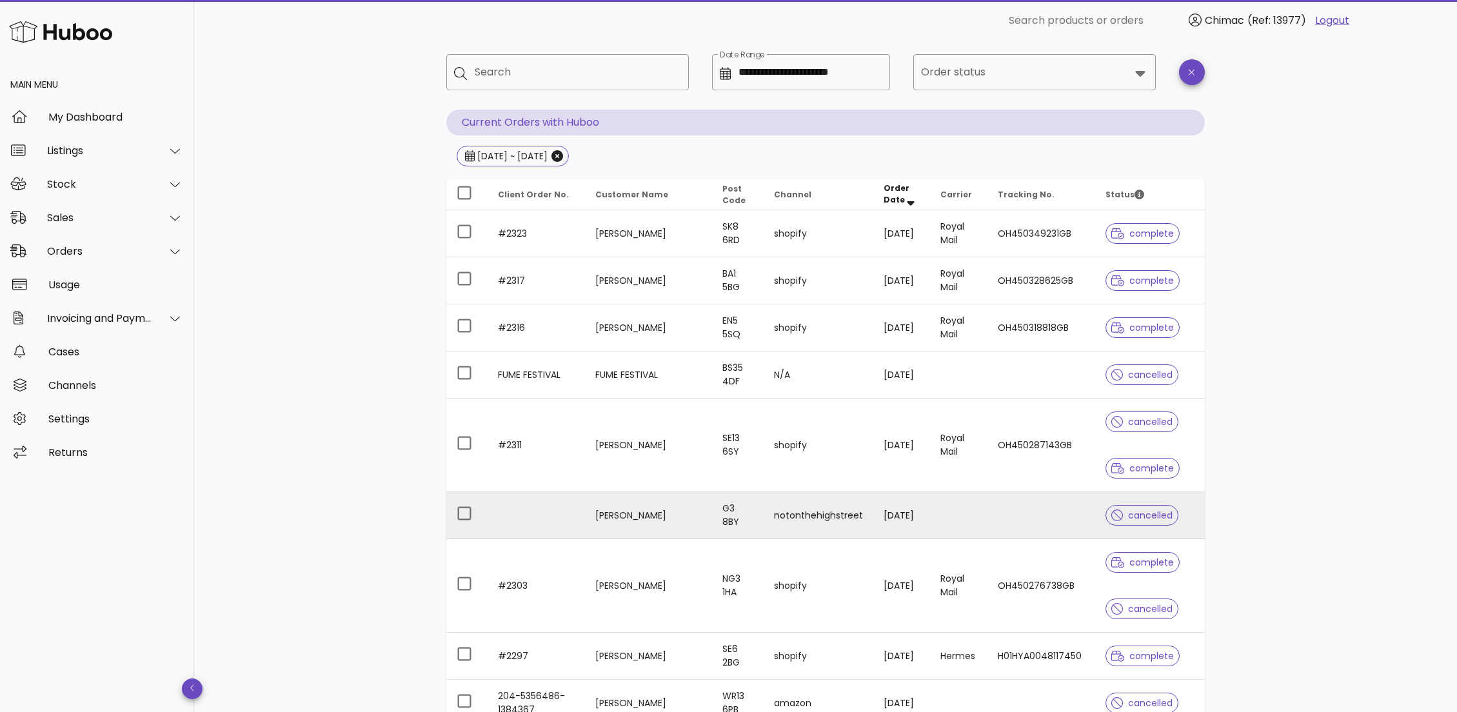
click at [590, 474] on td "Hilary Ross" at bounding box center [648, 515] width 127 height 47
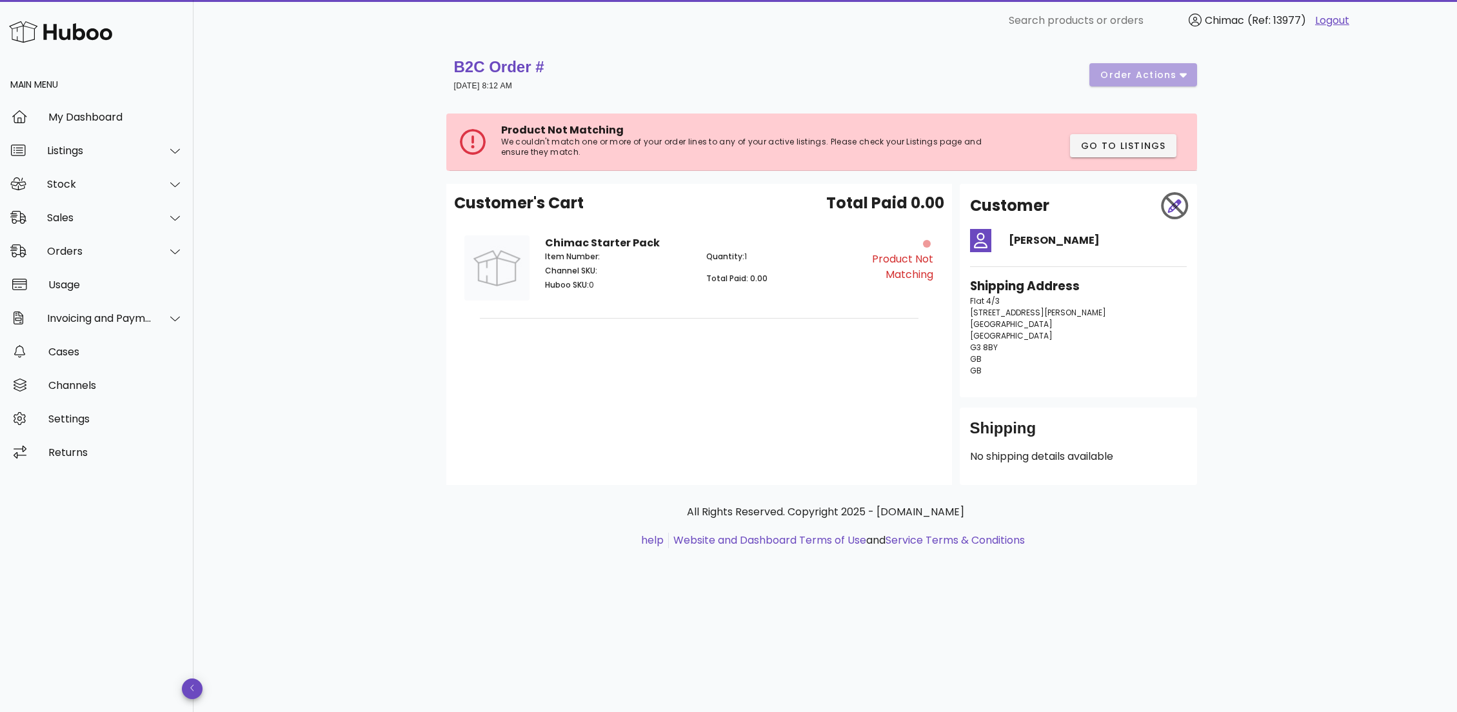
scroll to position [59, 0]
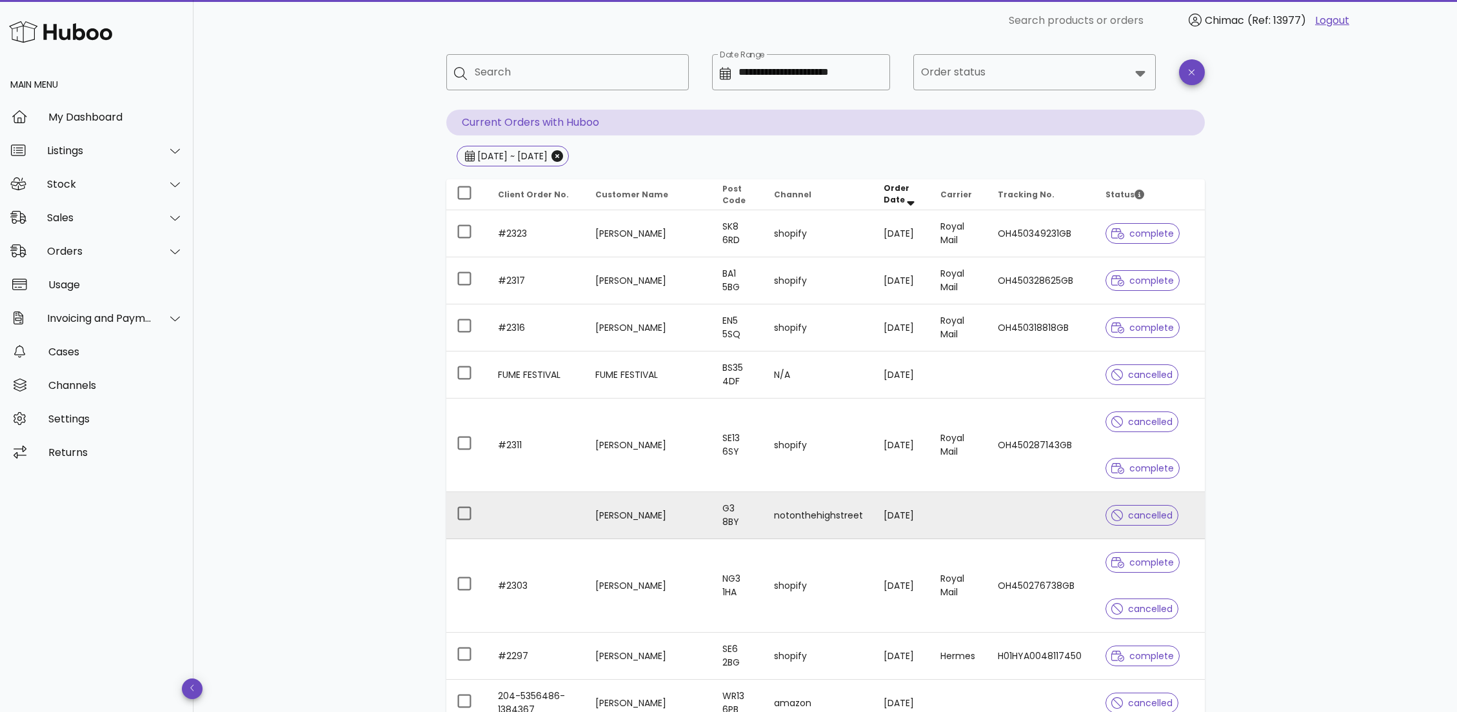
click at [531, 474] on td at bounding box center [536, 515] width 97 height 47
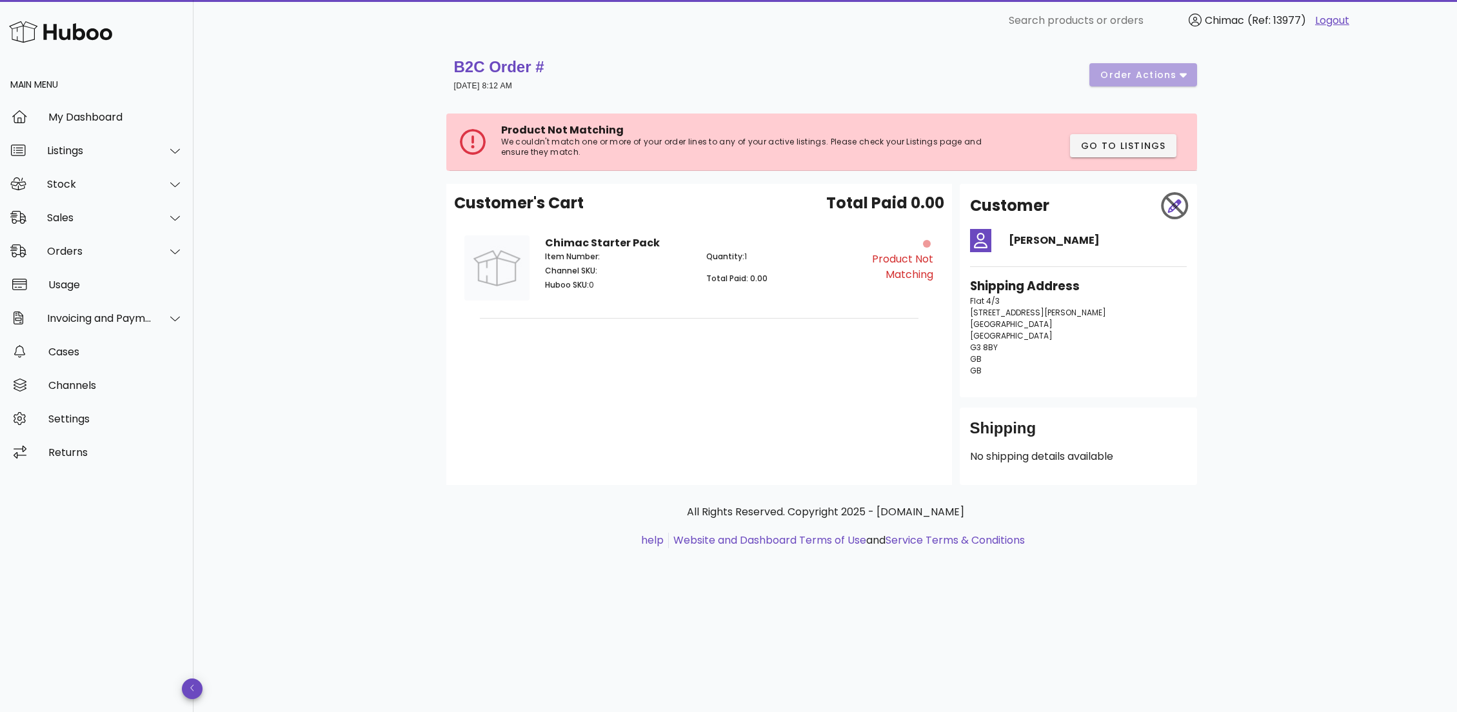
scroll to position [59, 0]
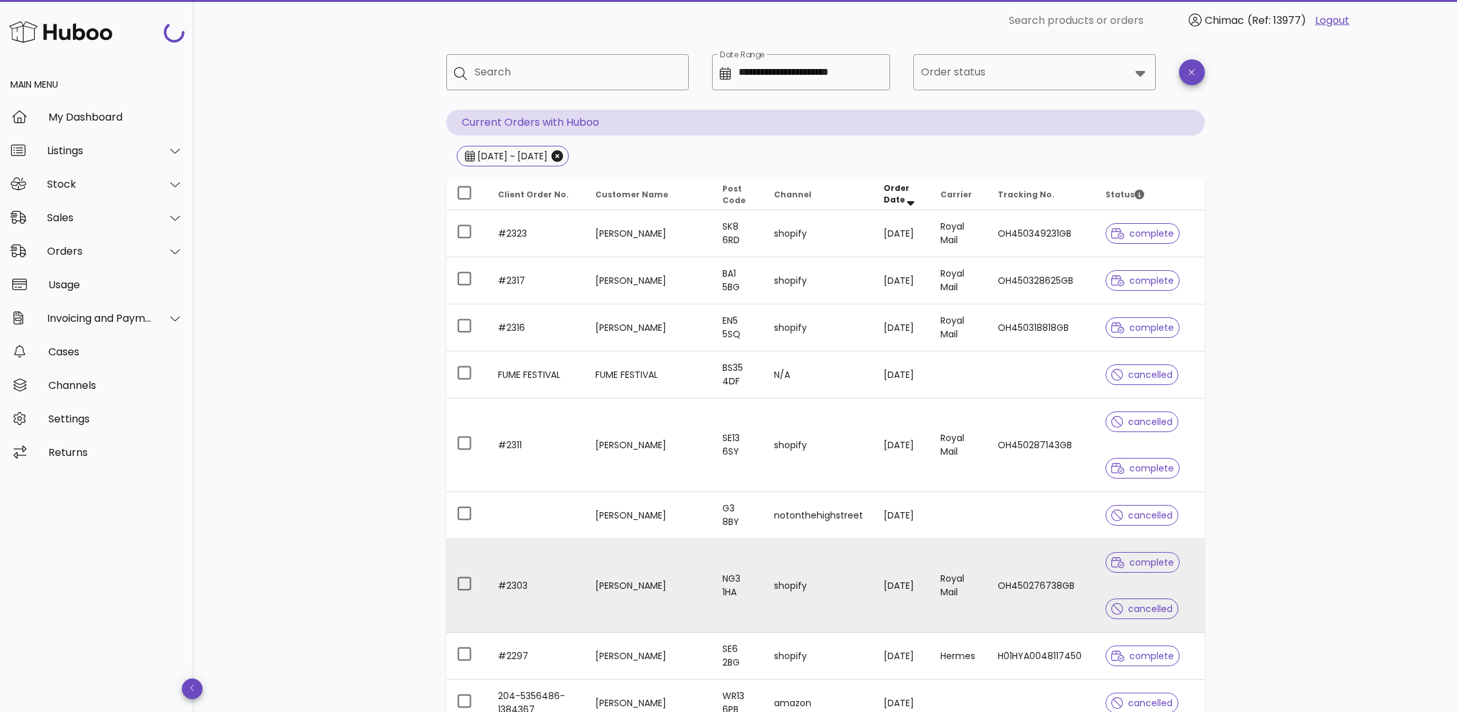
click at [527, 474] on td "#2303" at bounding box center [536, 586] width 97 height 94
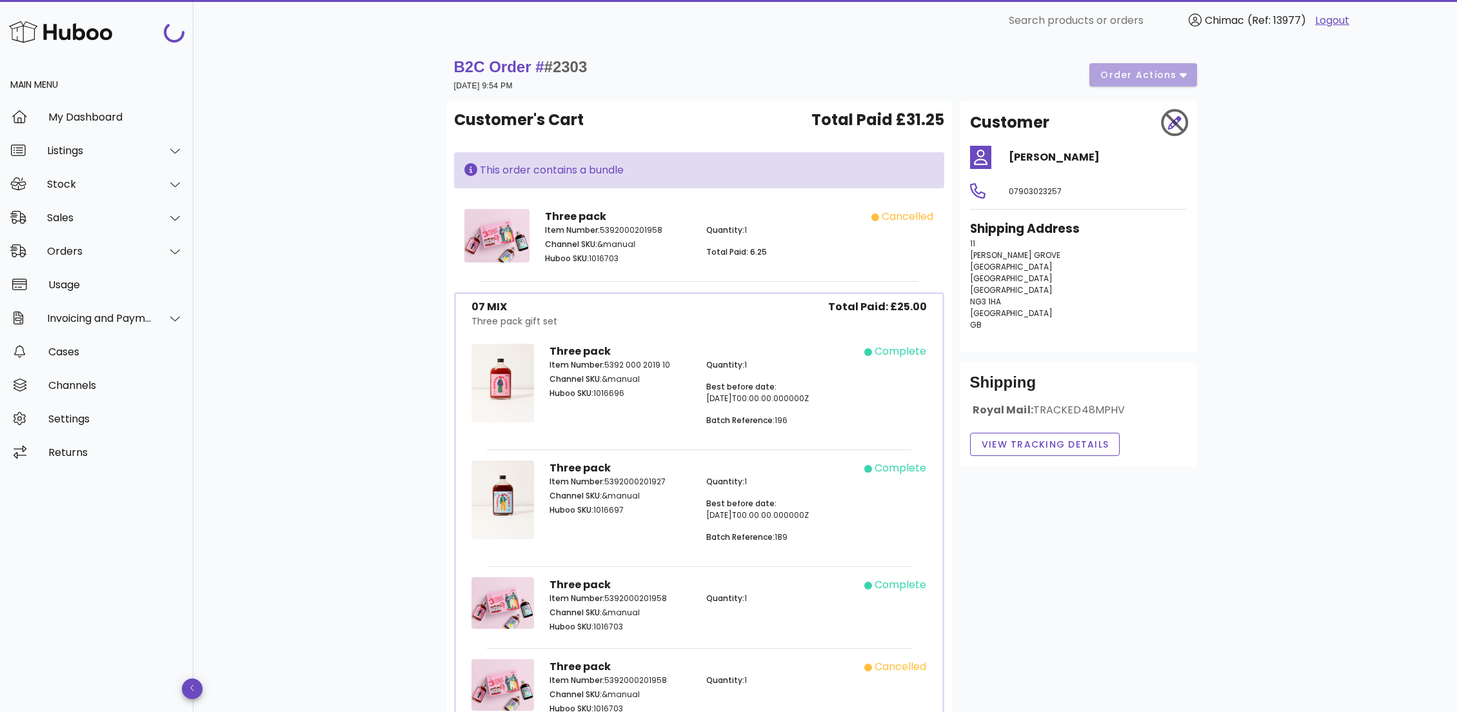
scroll to position [39, 0]
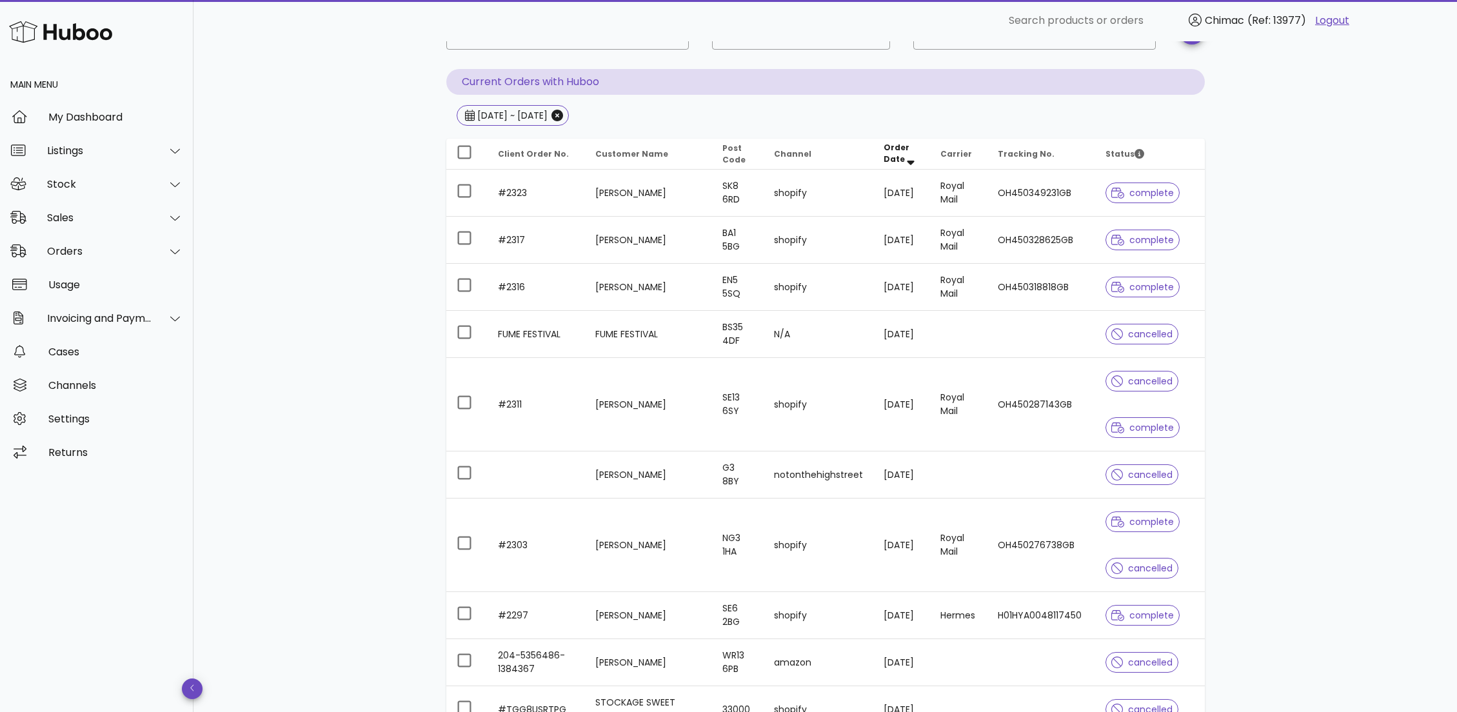
scroll to position [175, 0]
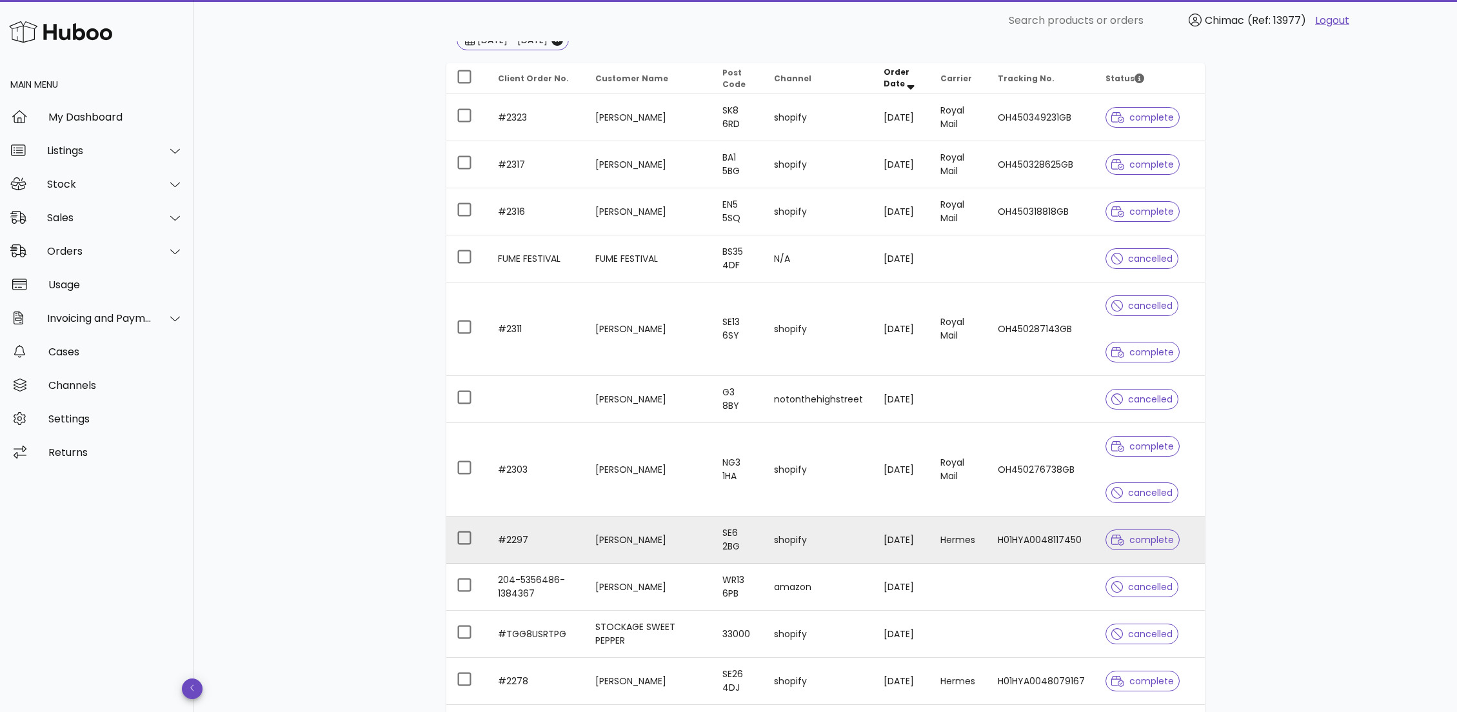
click at [577, 474] on td "#2297" at bounding box center [536, 540] width 97 height 47
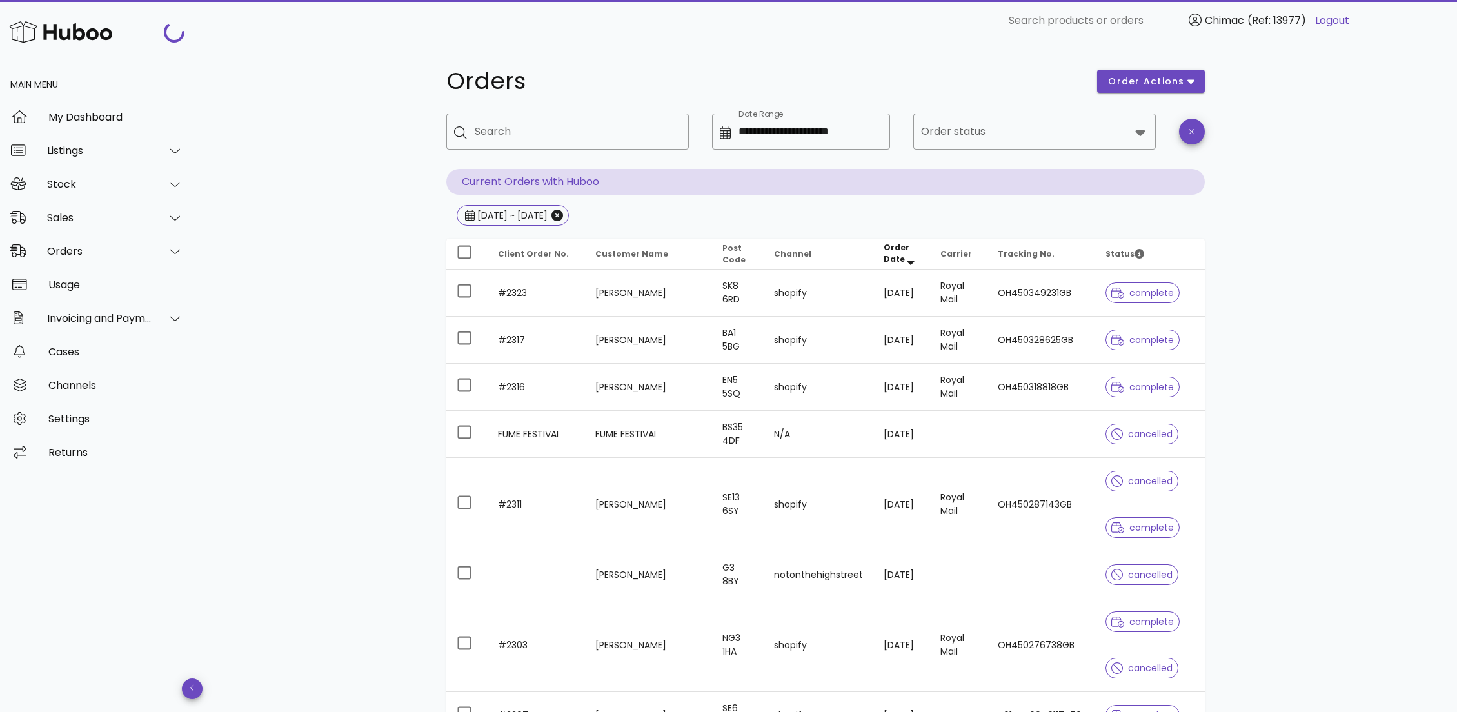
scroll to position [175, 0]
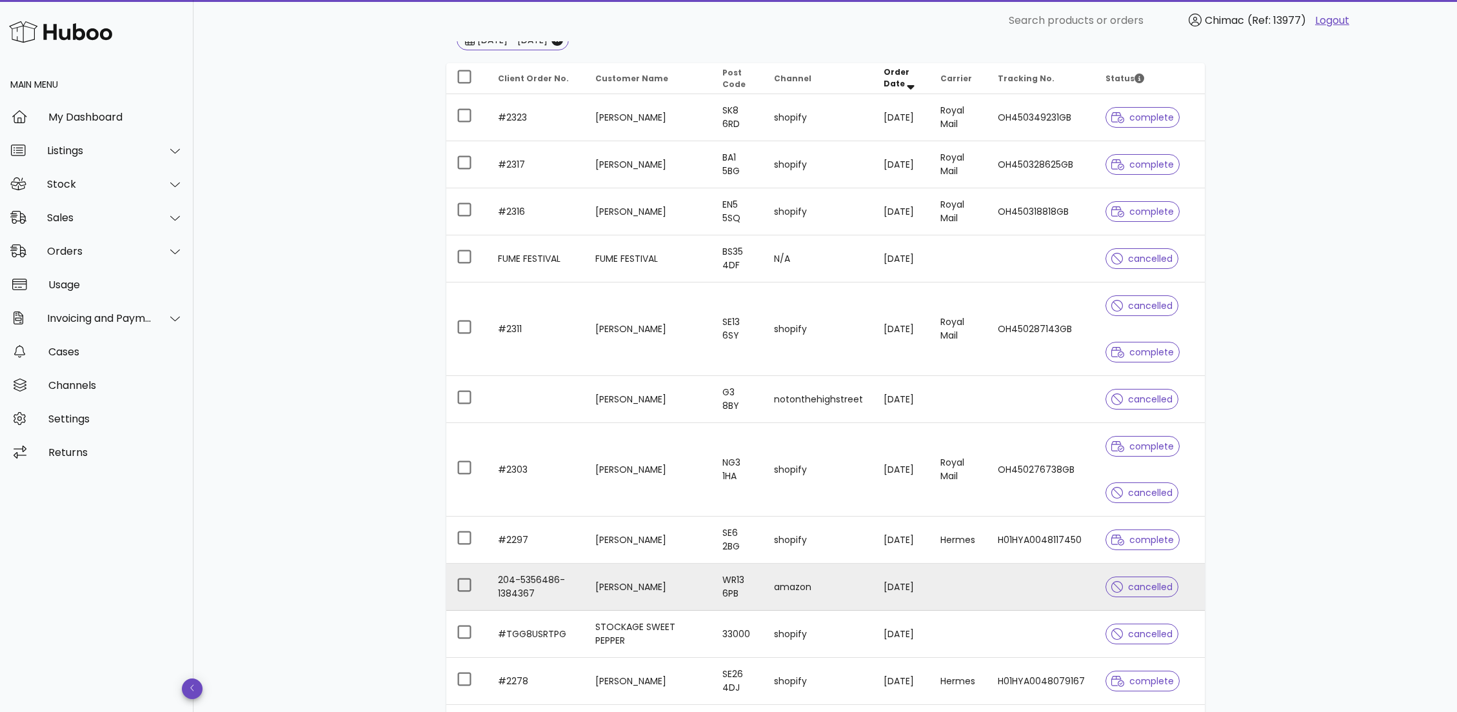
click at [571, 474] on td "204-5356486-1384367" at bounding box center [536, 587] width 97 height 47
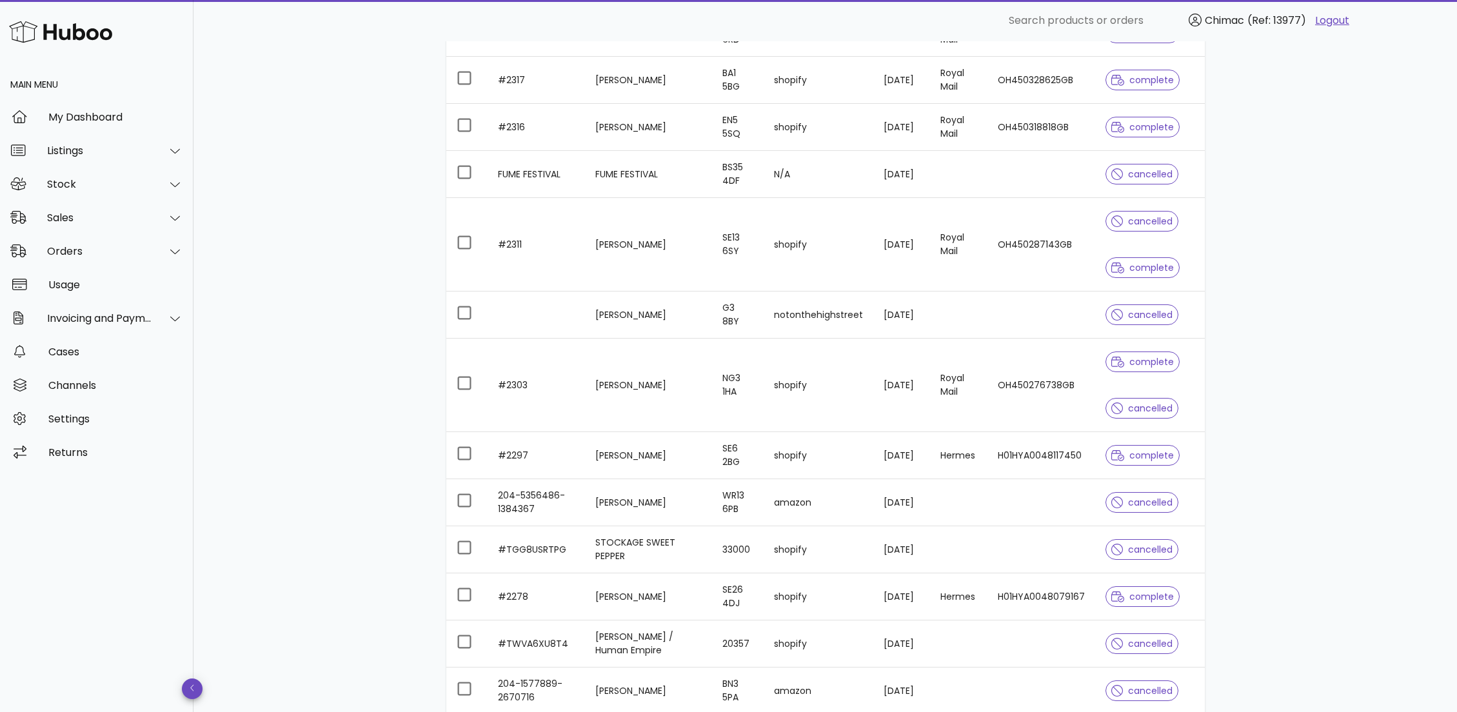
scroll to position [292, 0]
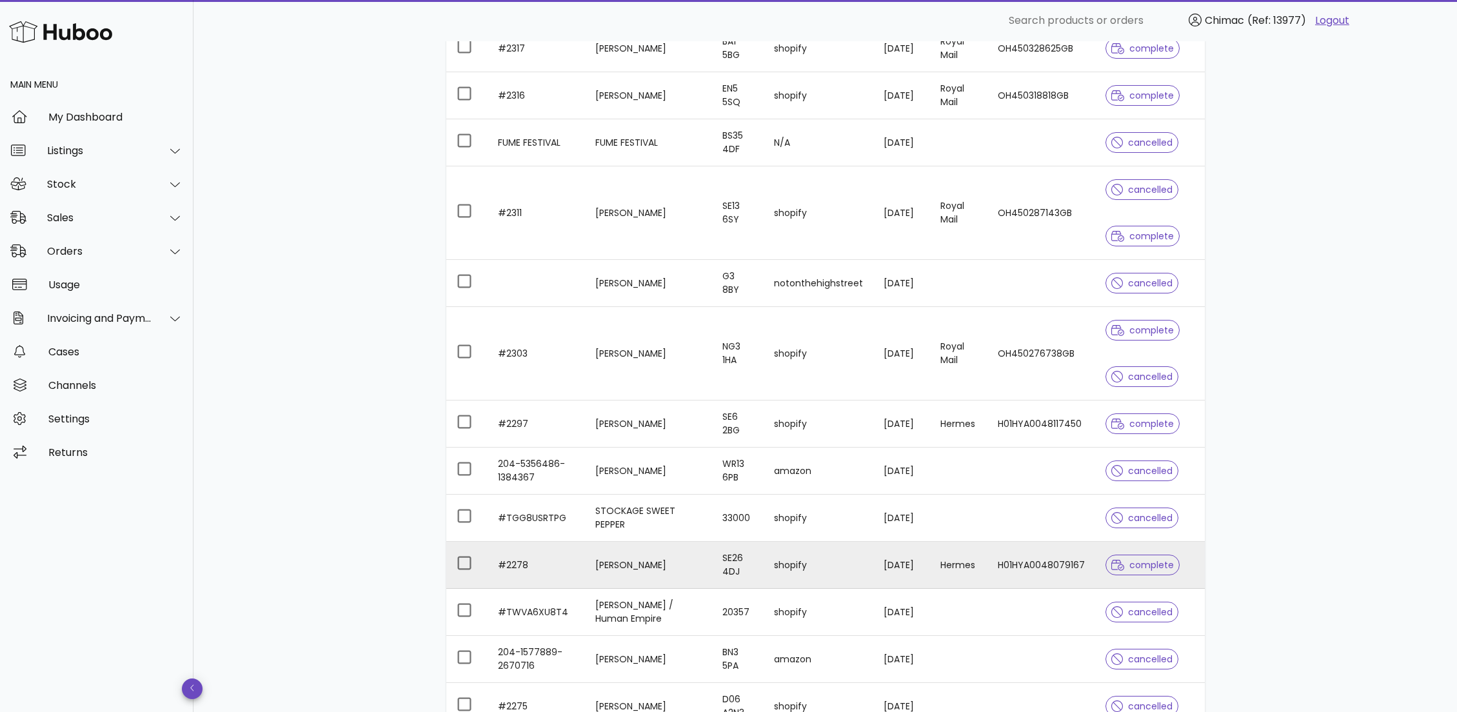
click at [547, 474] on td "#2278" at bounding box center [536, 565] width 97 height 47
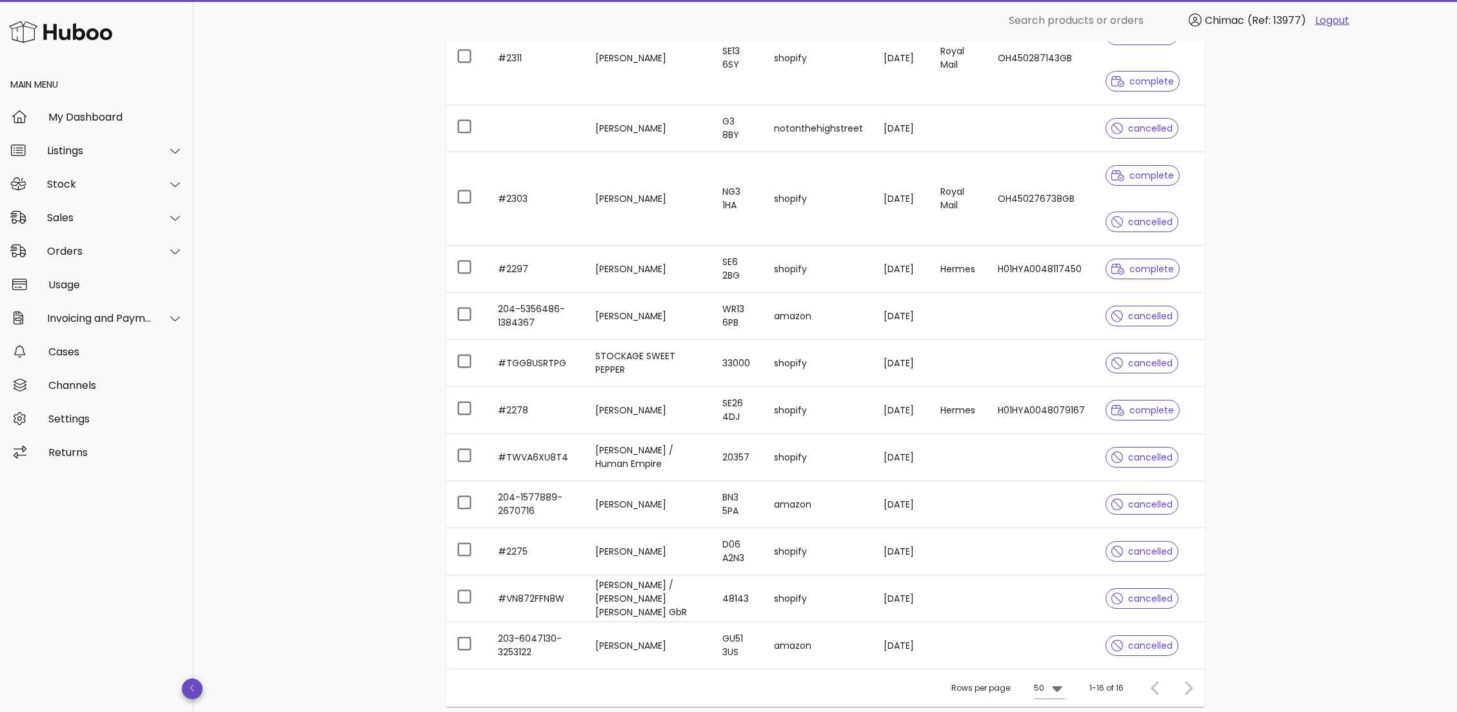
scroll to position [485, 0]
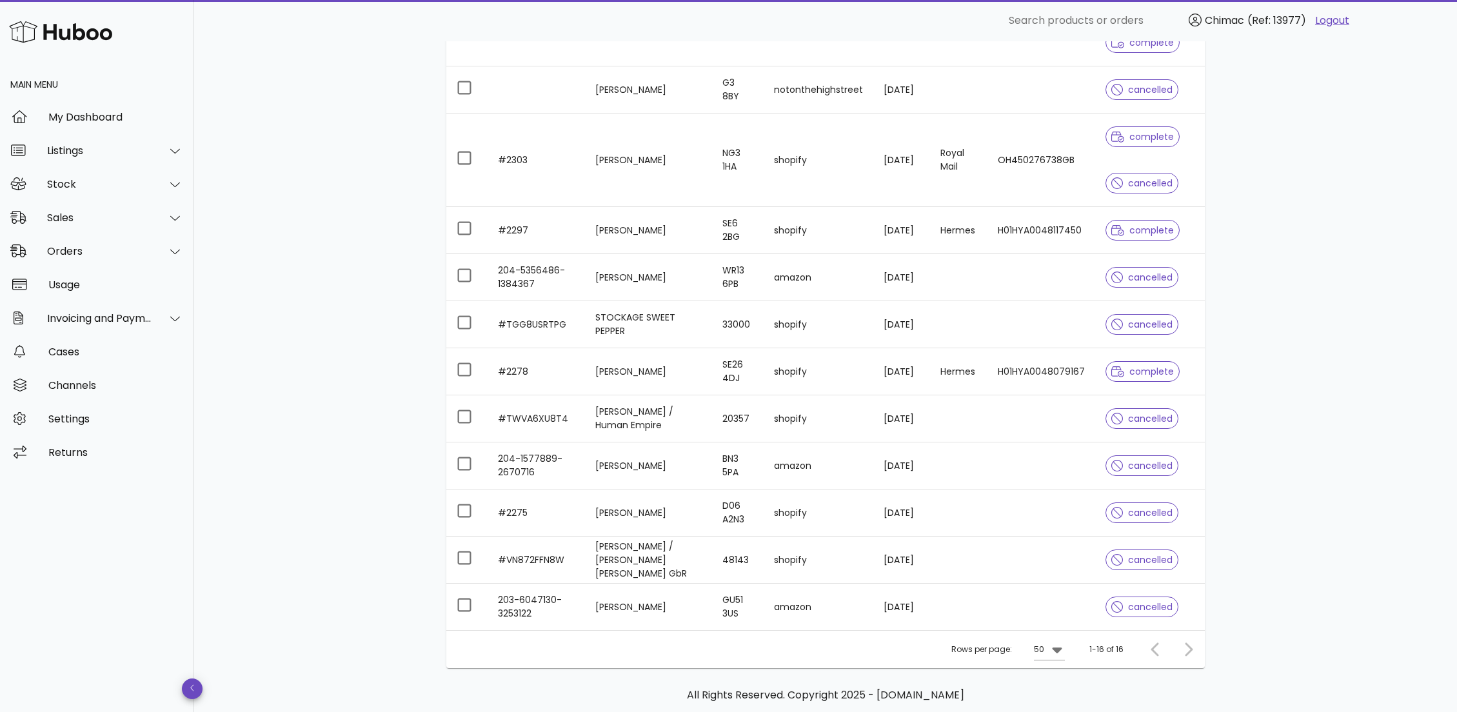
click at [891, 474] on div at bounding box center [1186, 649] width 28 height 23
click at [891, 473] on div "**********" at bounding box center [825, 164] width 1264 height 1216
drag, startPoint x: 1247, startPoint y: 477, endPoint x: 1237, endPoint y: -91, distance: 568.3
click at [891, 0] on html "**********" at bounding box center [728, 144] width 1457 height 1258
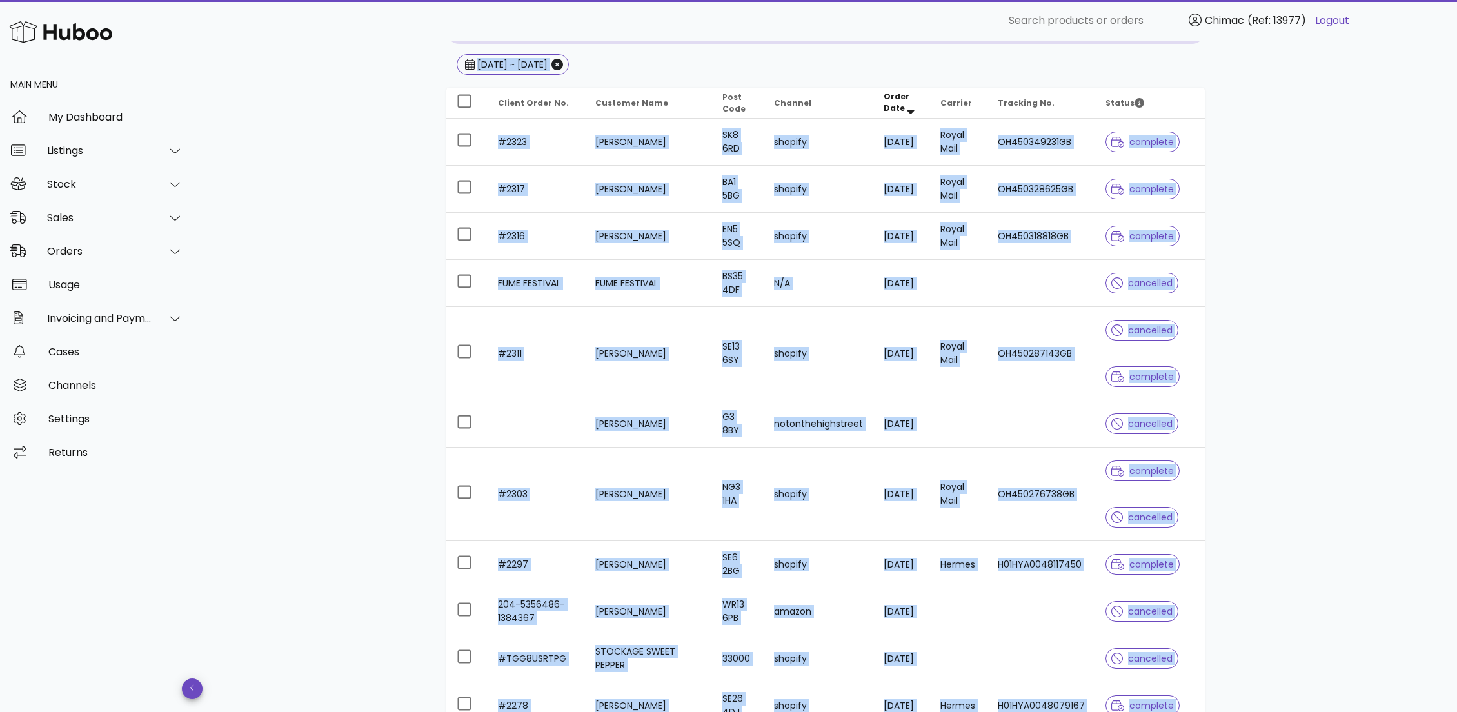
scroll to position [0, 0]
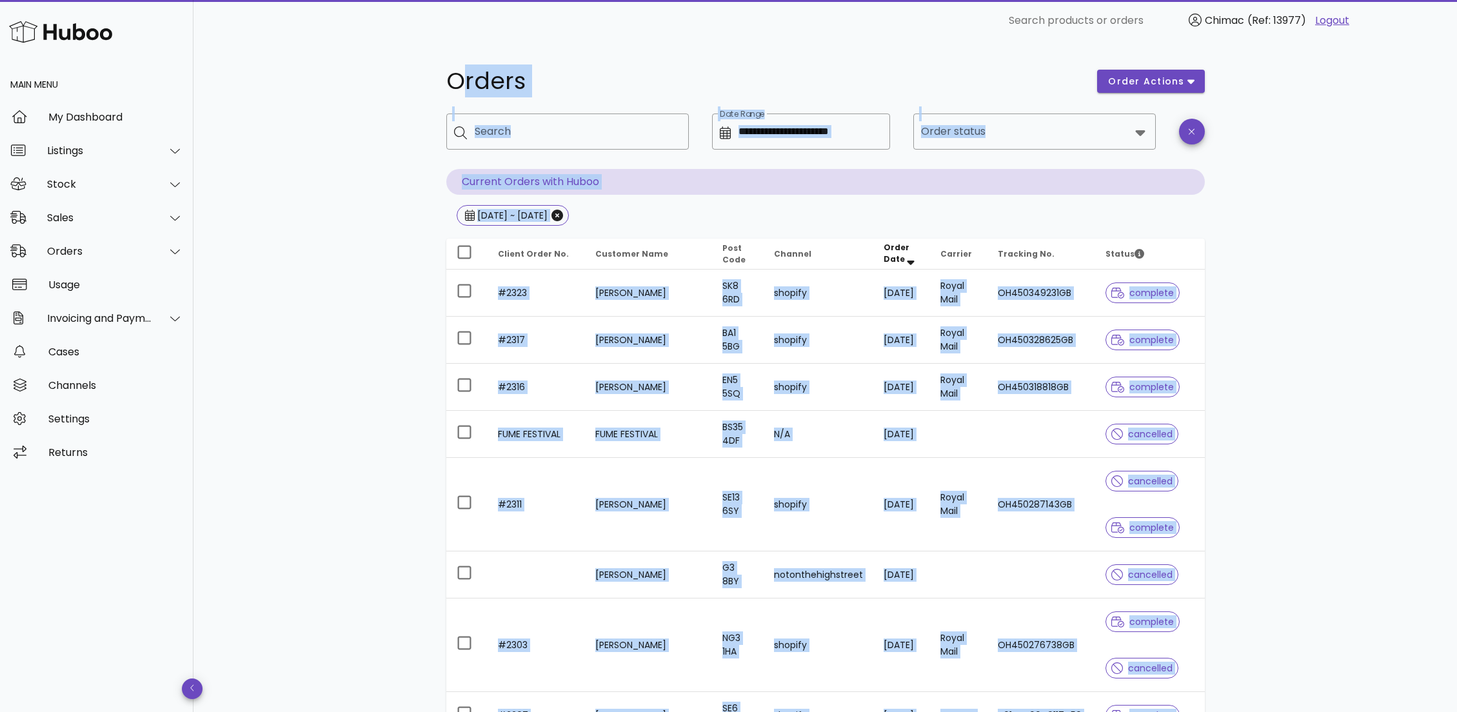
drag, startPoint x: 451, startPoint y: 395, endPoint x: 439, endPoint y: -14, distance: 409.8
click at [439, 0] on html "**********" at bounding box center [728, 629] width 1457 height 1258
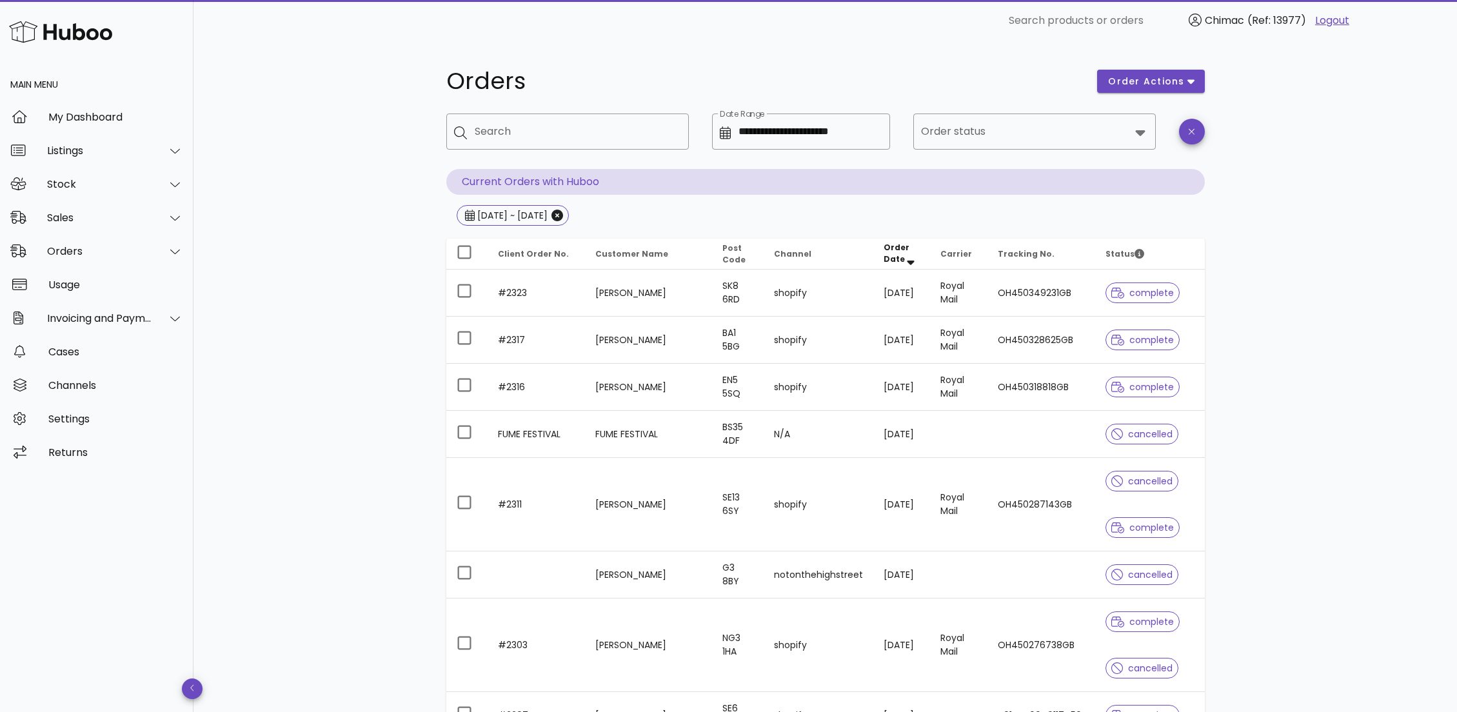
click at [389, 292] on div "**********" at bounding box center [825, 649] width 1264 height 1216
click at [847, 139] on input "**********" at bounding box center [811, 131] width 144 height 21
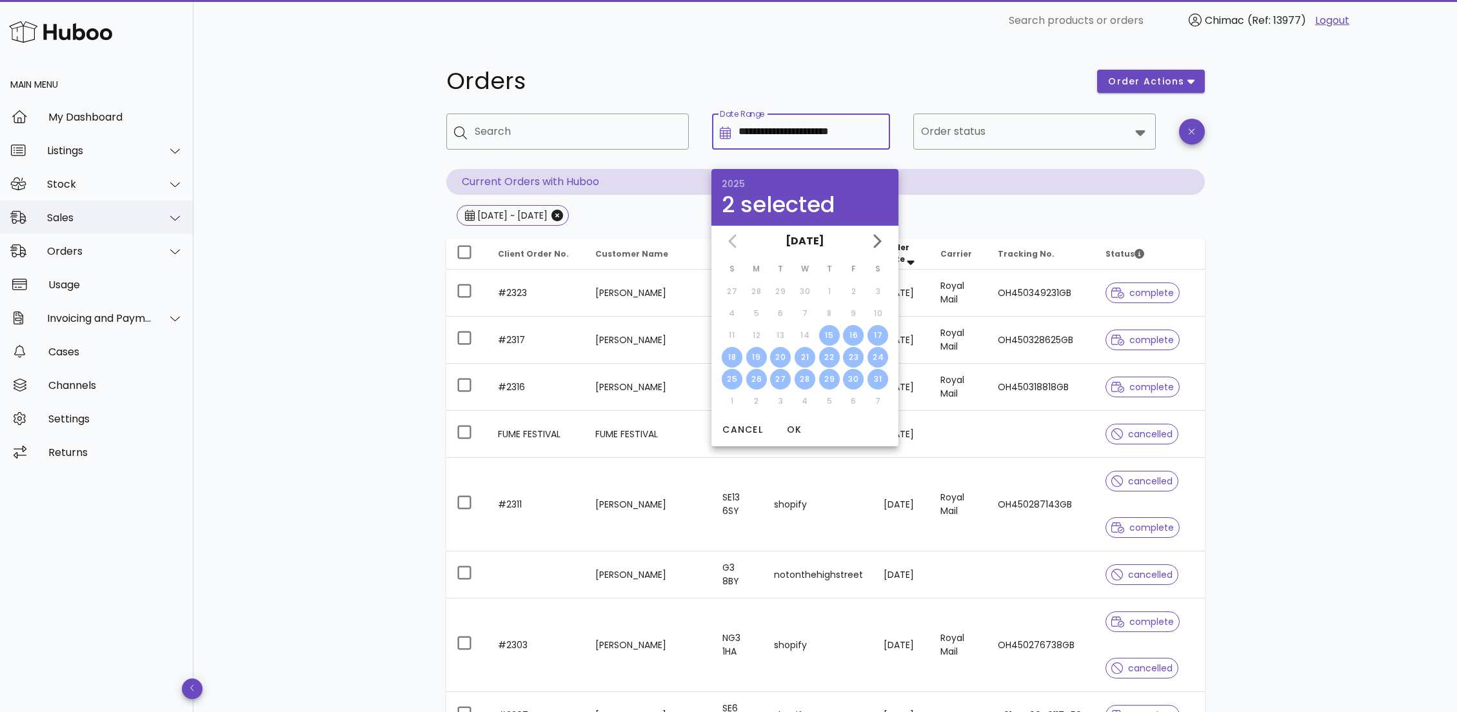
click at [87, 221] on div "Sales" at bounding box center [99, 218] width 105 height 12
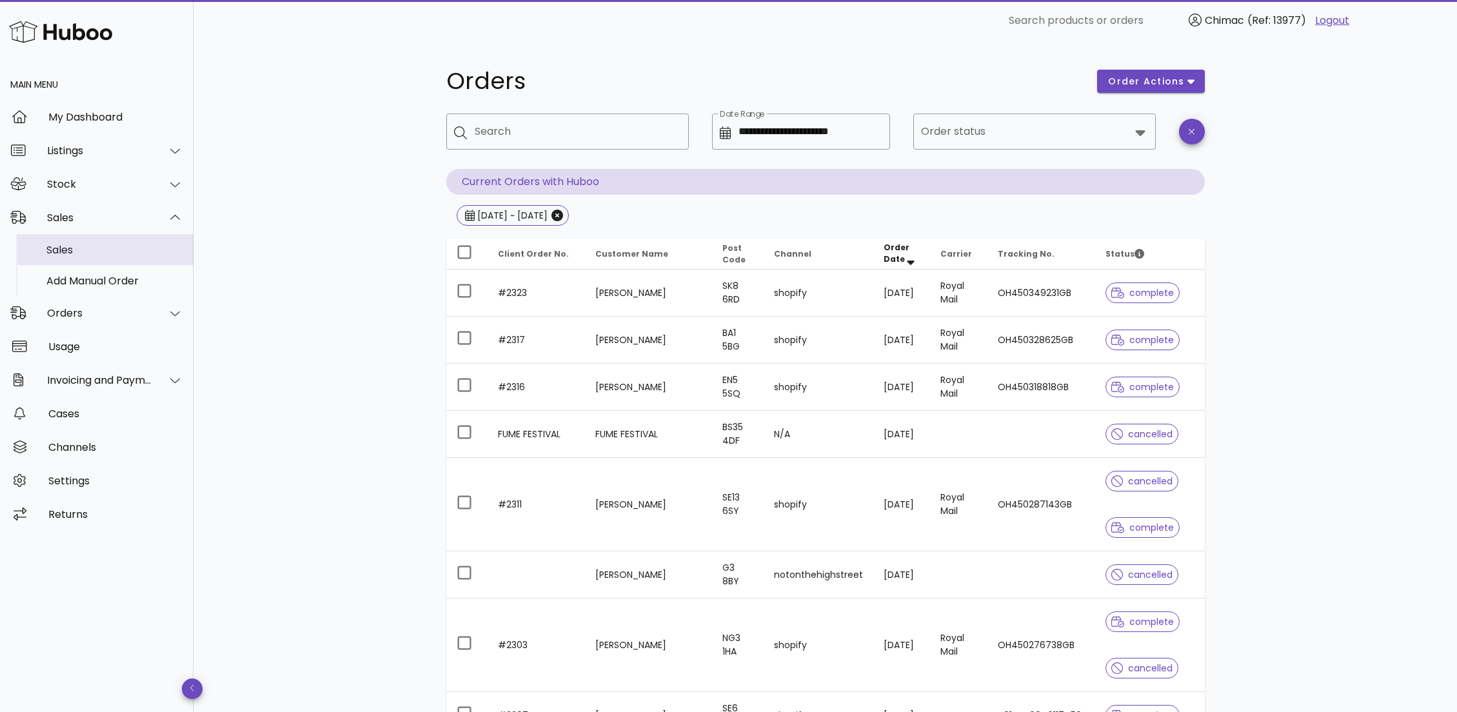
click at [91, 252] on div "Sales" at bounding box center [114, 250] width 137 height 12
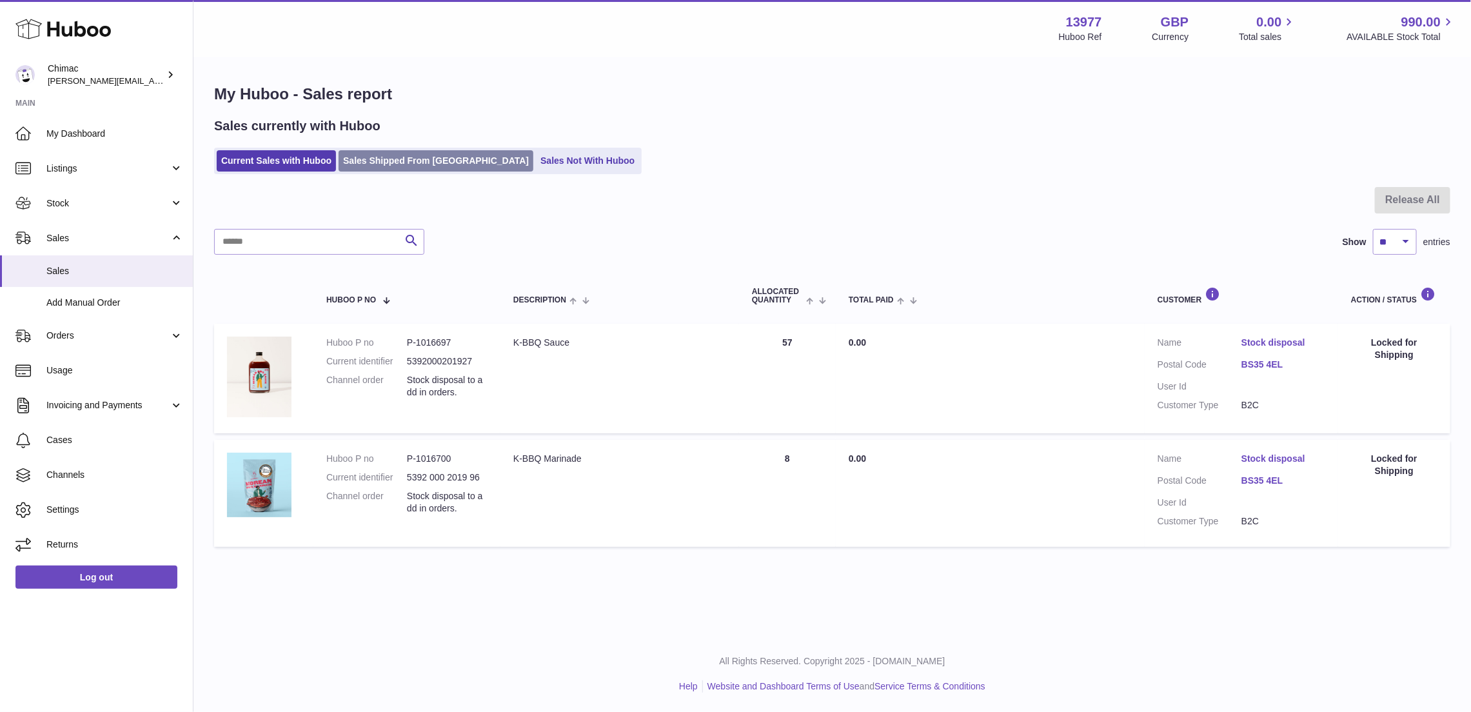
click at [402, 155] on link "Sales Shipped From Huboo" at bounding box center [436, 160] width 195 height 21
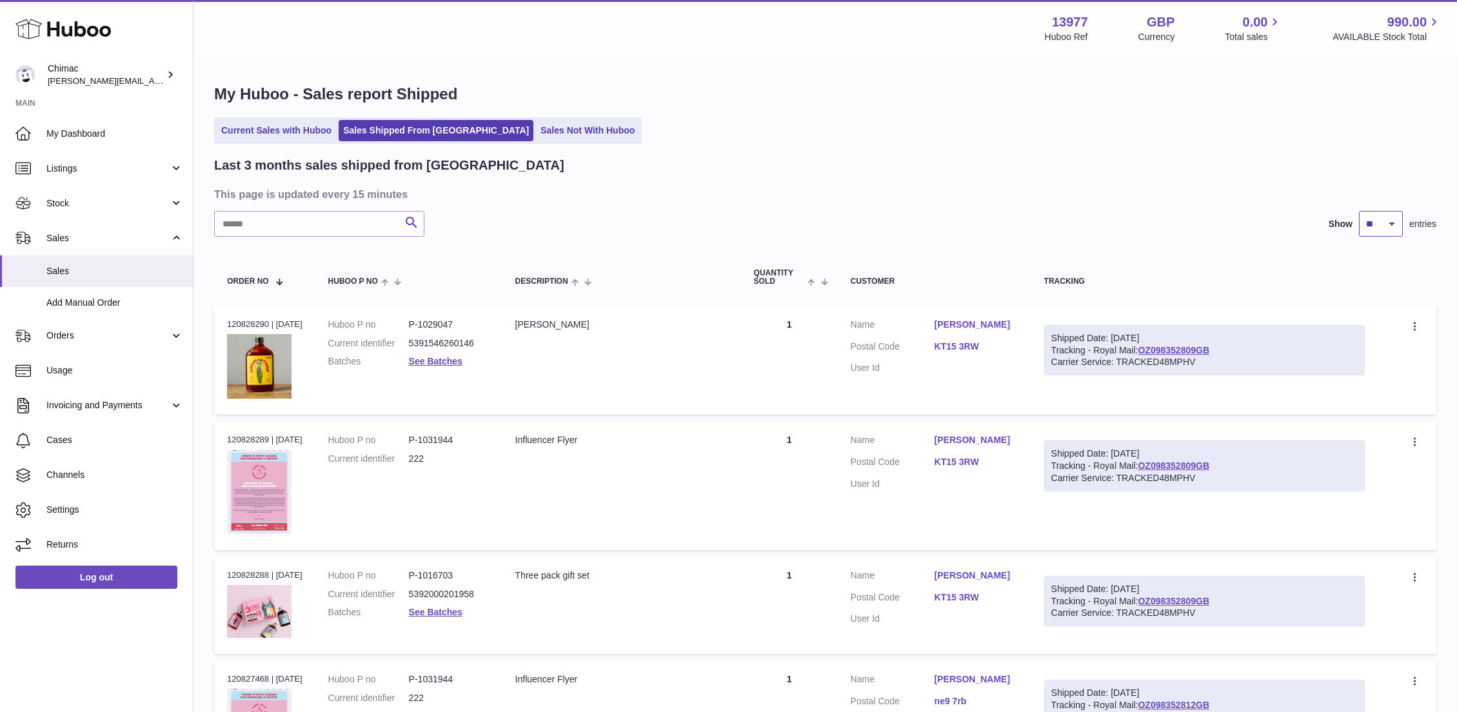
click at [1372, 234] on select "** ** **" at bounding box center [1381, 224] width 44 height 26
select select "**"
click at [828, 143] on div "Current Sales with Huboo Sales Shipped From [GEOGRAPHIC_DATA] Sales Not With Hu…" at bounding box center [825, 130] width 1222 height 26
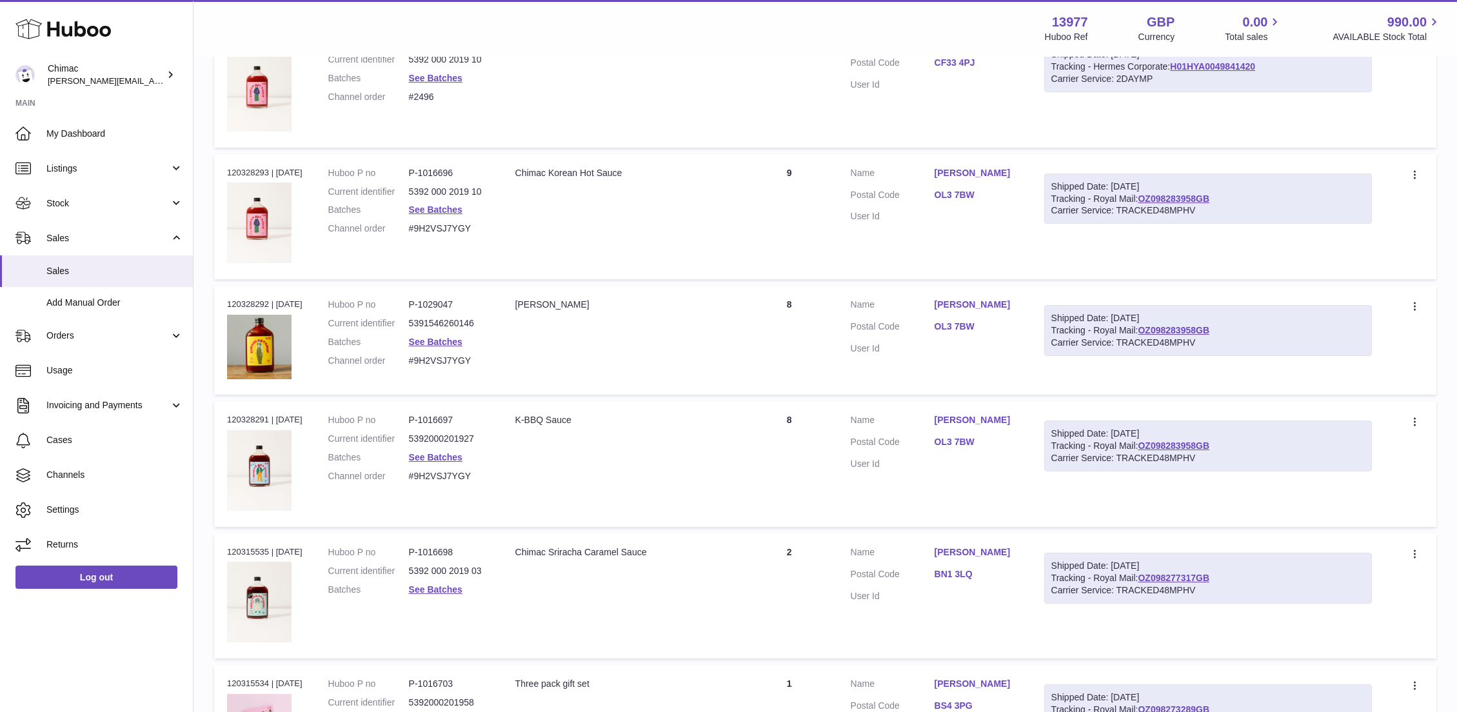
scroll to position [5847, 0]
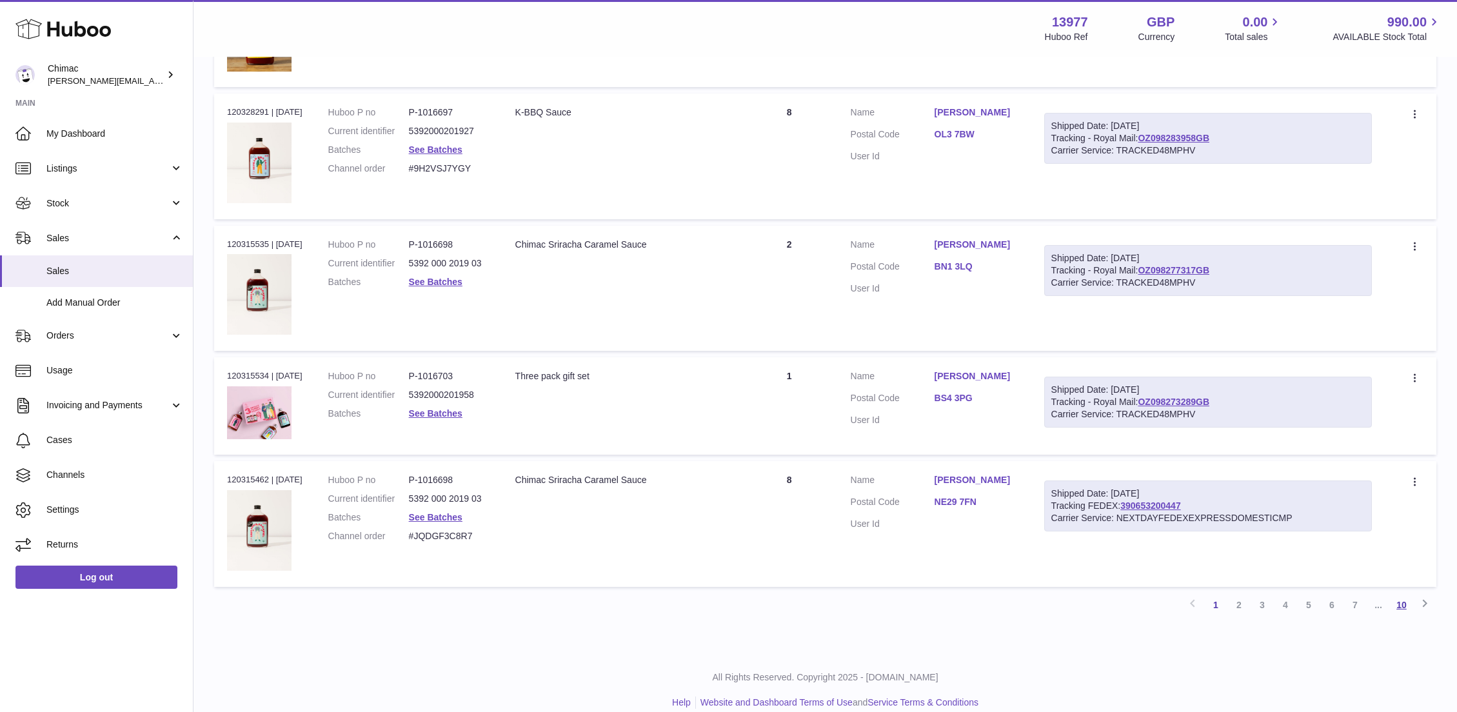
click at [1400, 593] on link "10" at bounding box center [1401, 604] width 23 height 23
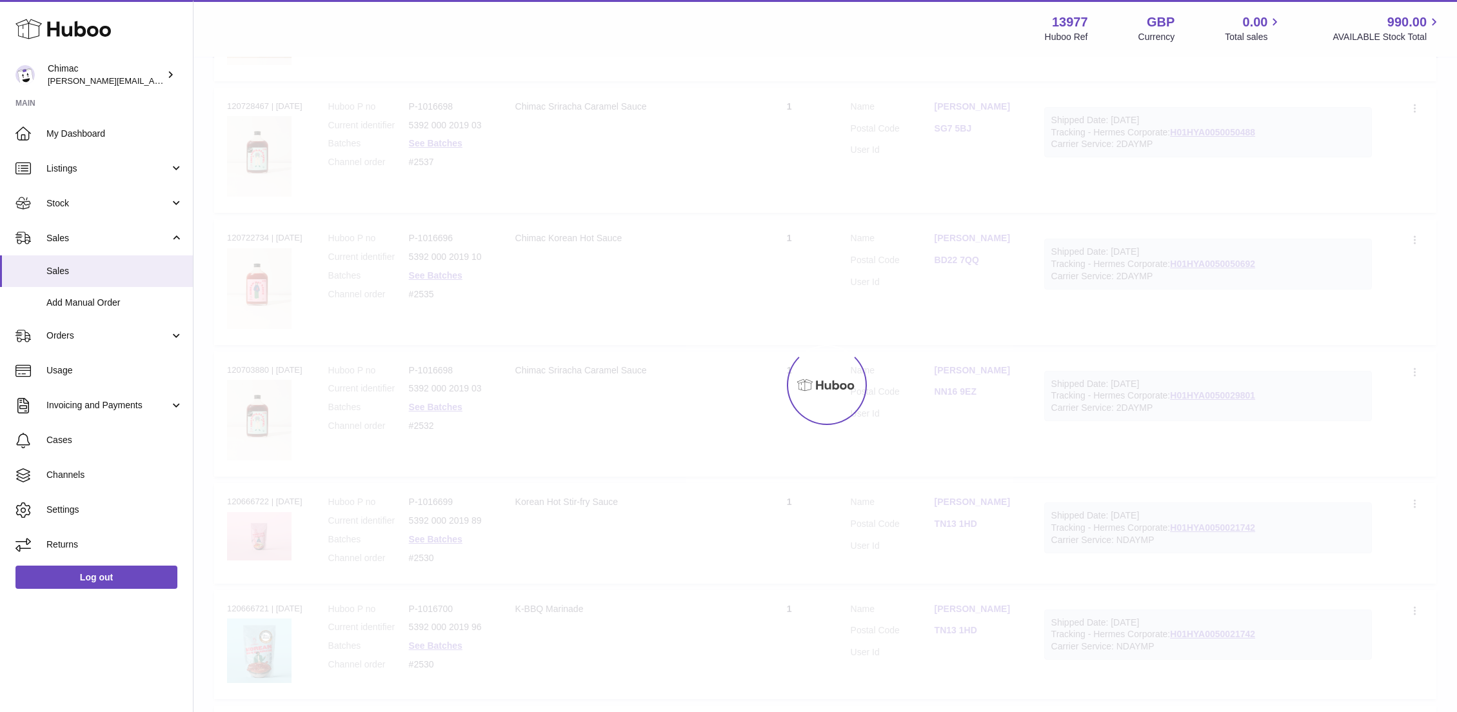
scroll to position [58, 0]
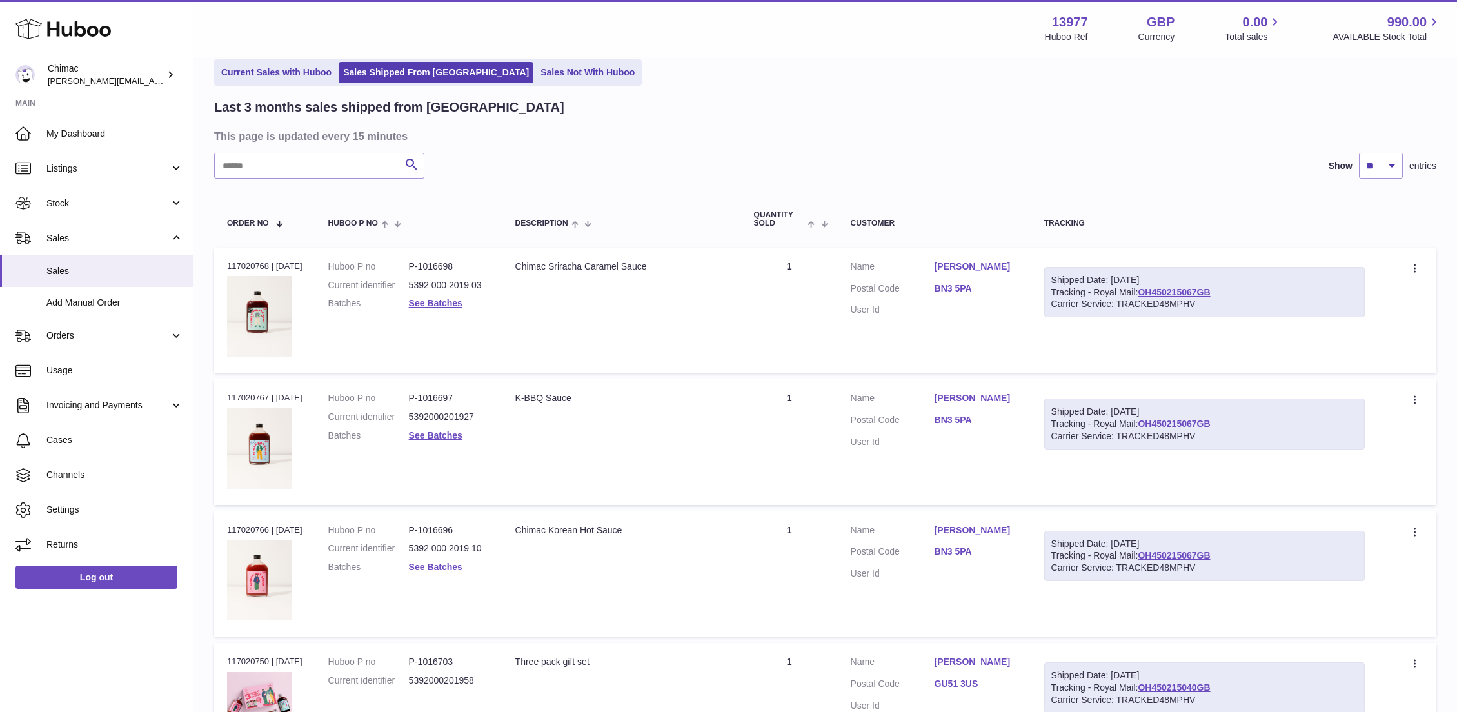
click at [981, 266] on link "[PERSON_NAME]" at bounding box center [977, 267] width 84 height 12
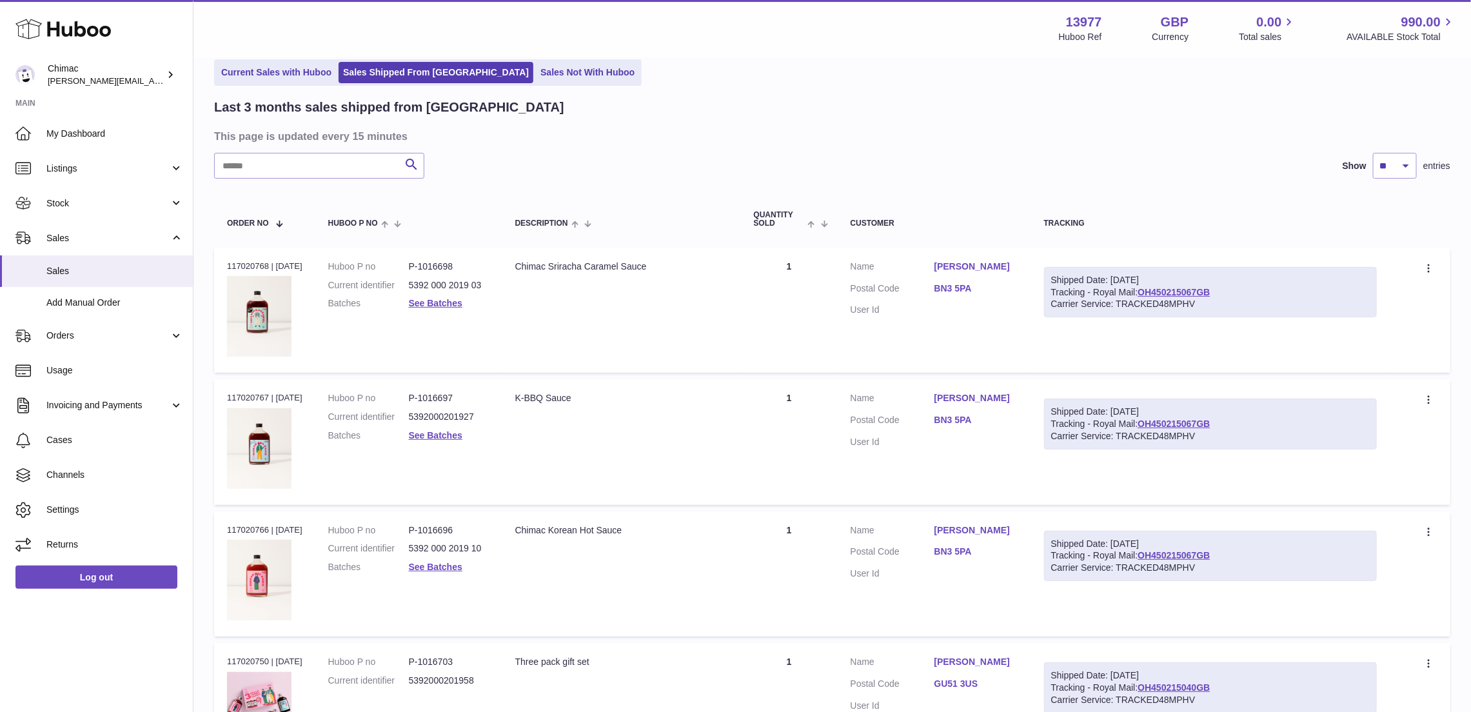
click at [1040, 364] on div at bounding box center [735, 356] width 1471 height 712
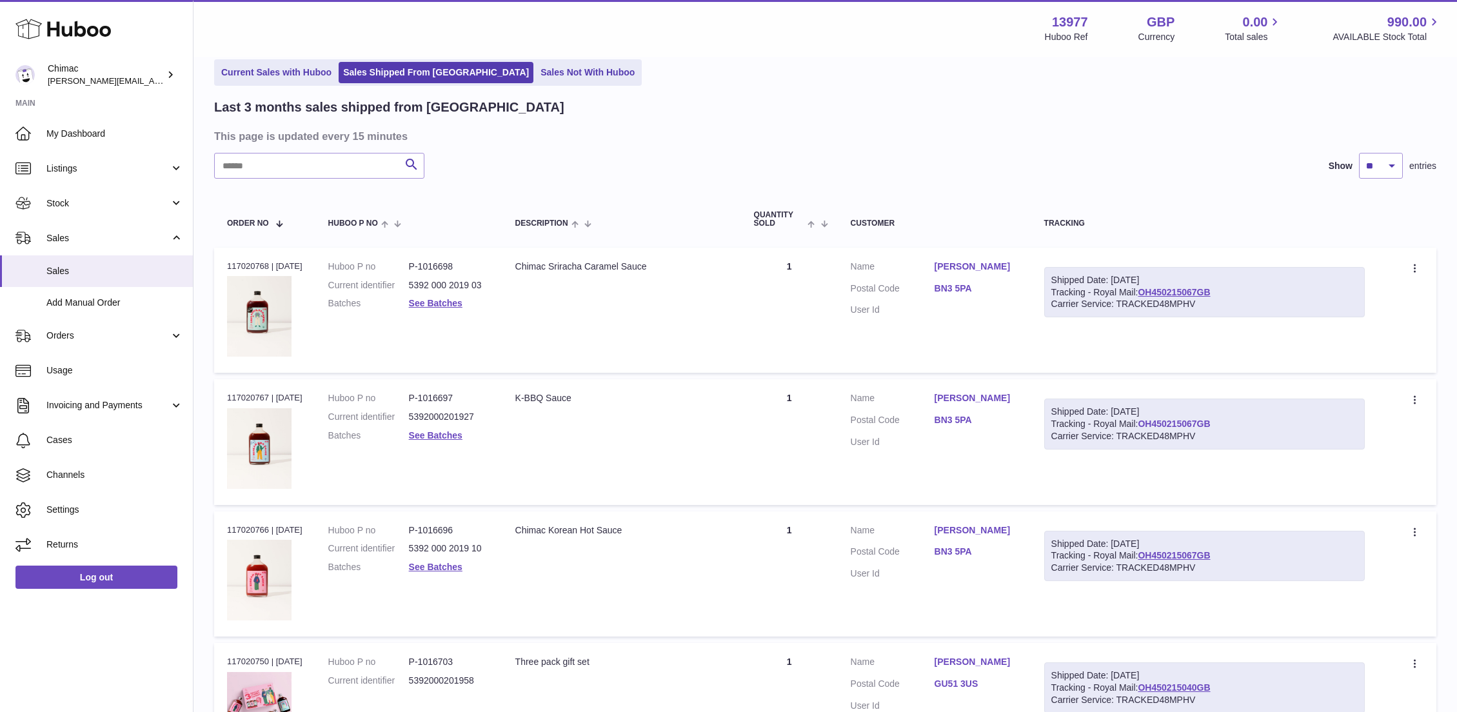
click at [1185, 425] on link "OH450215067GB" at bounding box center [1174, 424] width 72 height 10
click at [1408, 272] on div at bounding box center [1415, 269] width 15 height 16
click at [1197, 283] on div "Shipped Date: [DATE]" at bounding box center [1204, 280] width 307 height 12
click at [430, 303] on link "See Batches" at bounding box center [436, 303] width 54 height 10
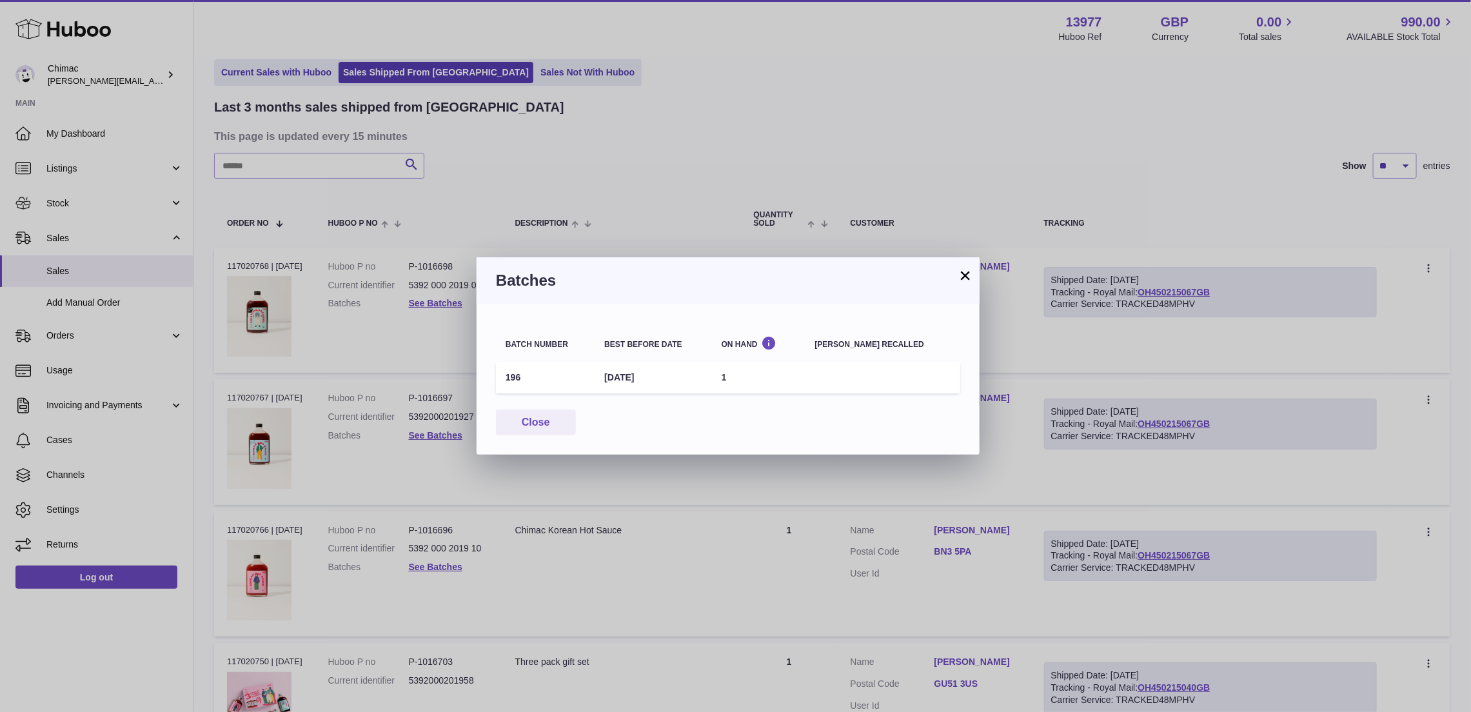
click at [964, 280] on button "×" at bounding box center [965, 275] width 15 height 15
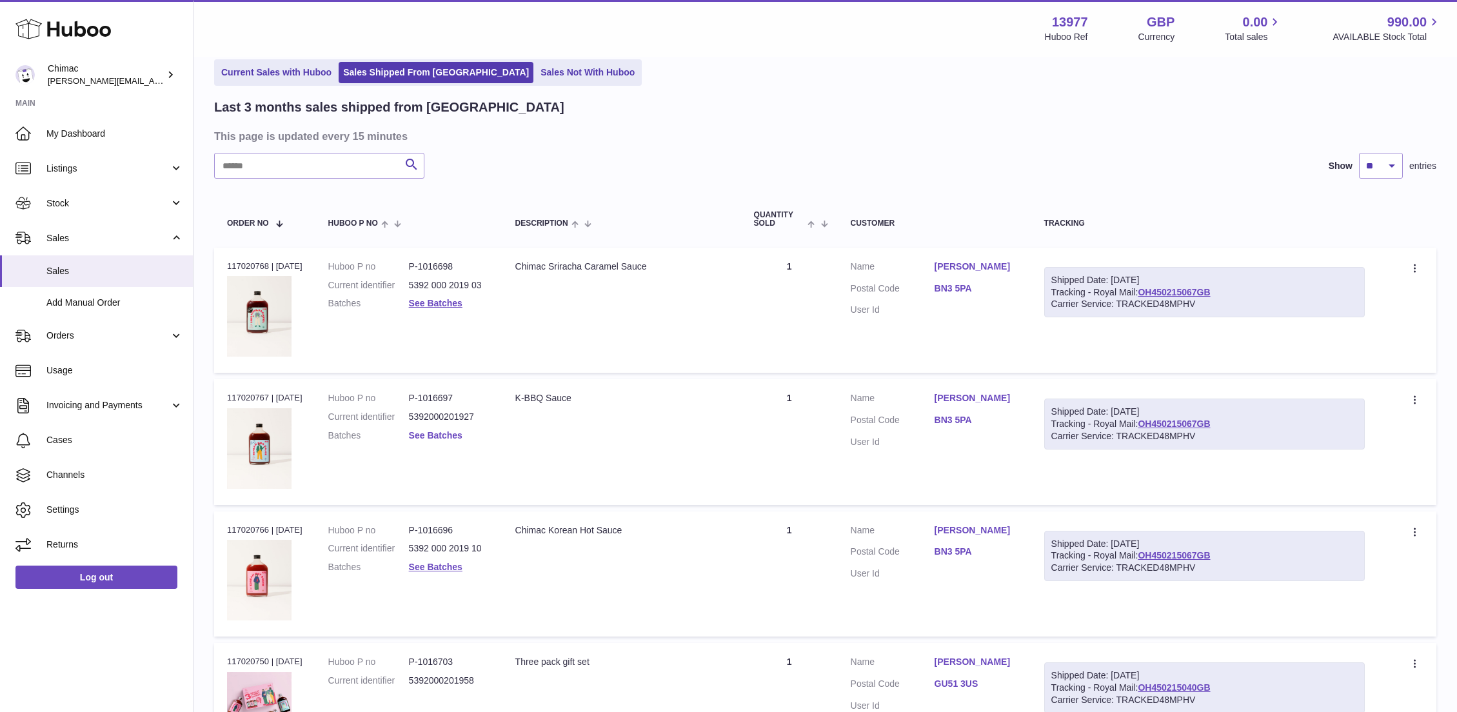
click at [430, 438] on link "See Batches" at bounding box center [436, 435] width 54 height 10
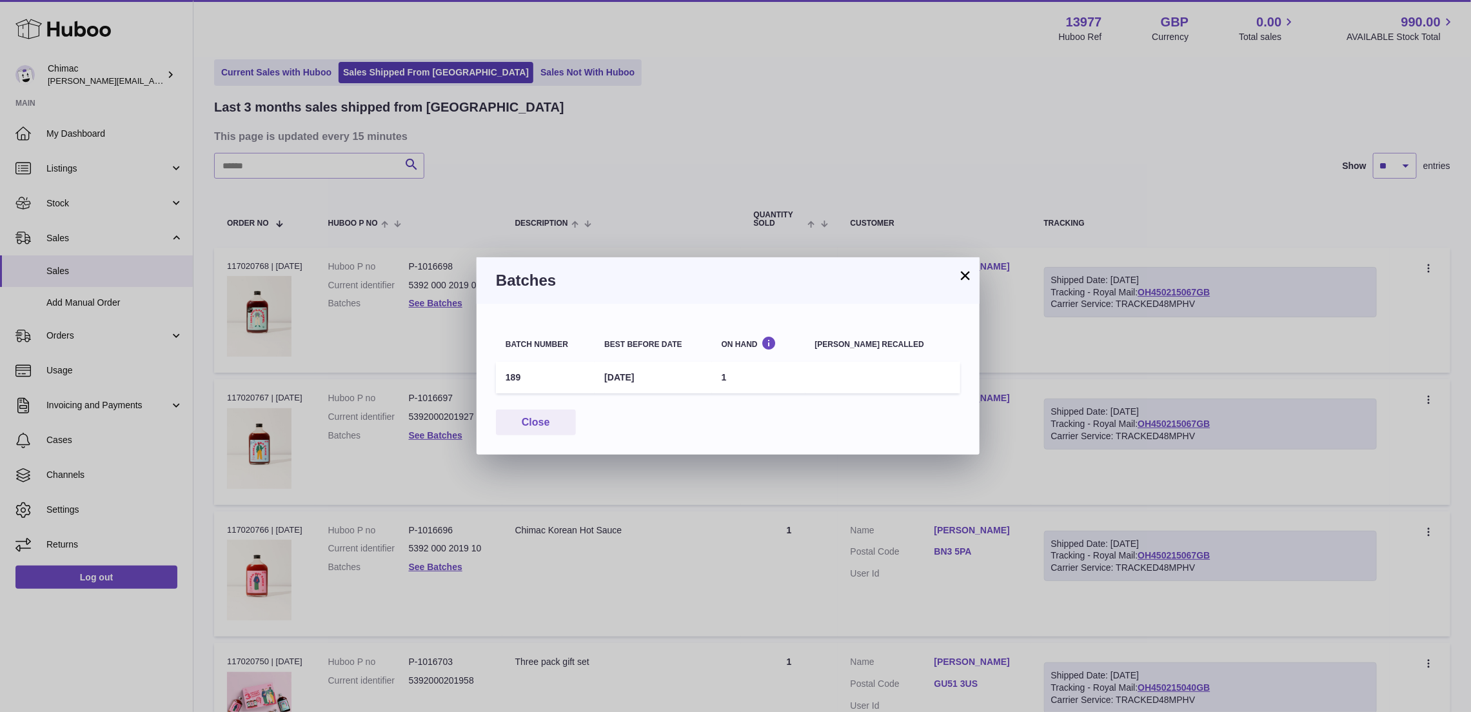
click at [998, 123] on div "× Batches Batch number Best before date On Hand [PERSON_NAME] recalled 189 [DAT…" at bounding box center [735, 356] width 1471 height 712
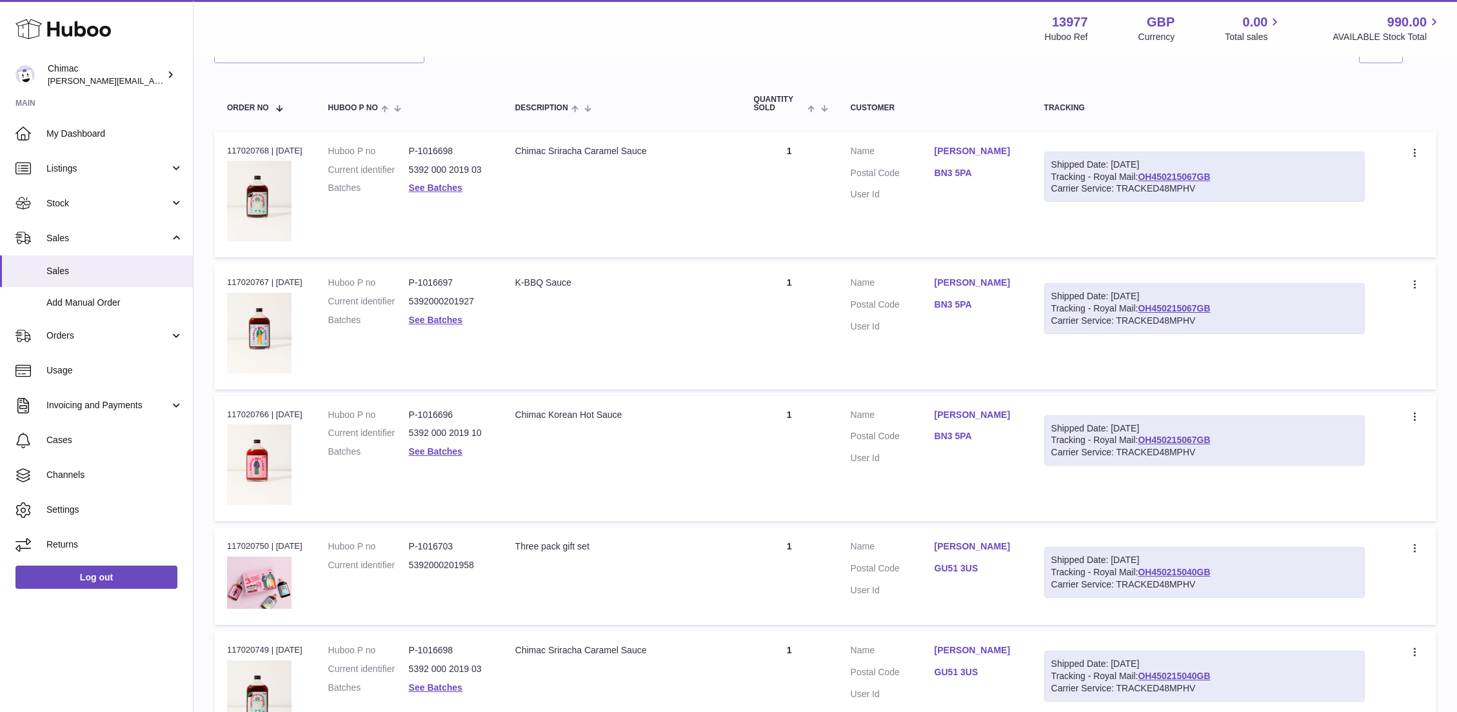
scroll to position [174, 0]
click at [1002, 544] on dl "Customer Name [PERSON_NAME] Postal Code GU51 3US User Id" at bounding box center [935, 571] width 168 height 63
copy dl "[PERSON_NAME]"
